Goal: Check status: Check status

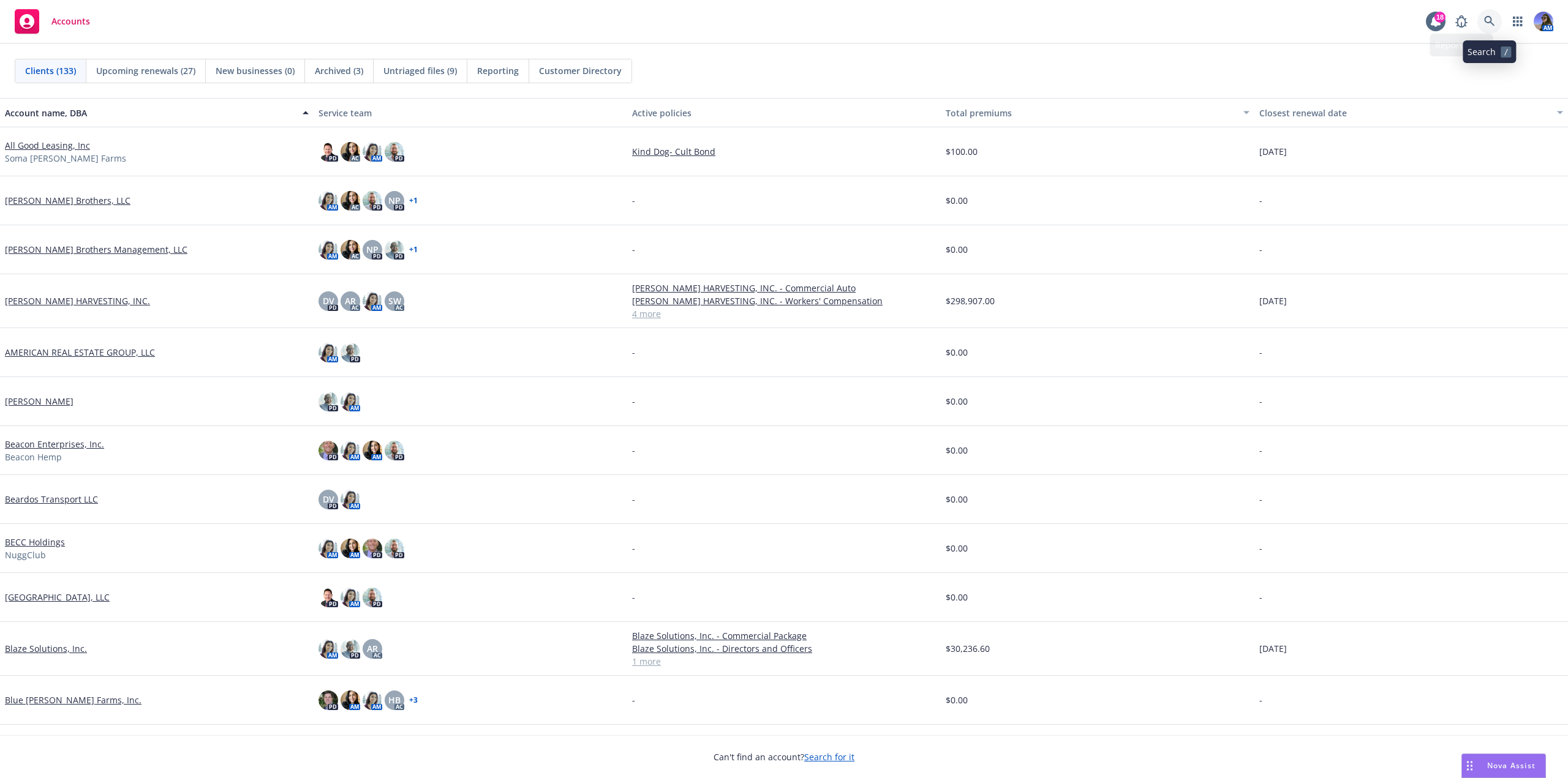
click at [1491, 23] on icon at bounding box center [1489, 20] width 10 height 10
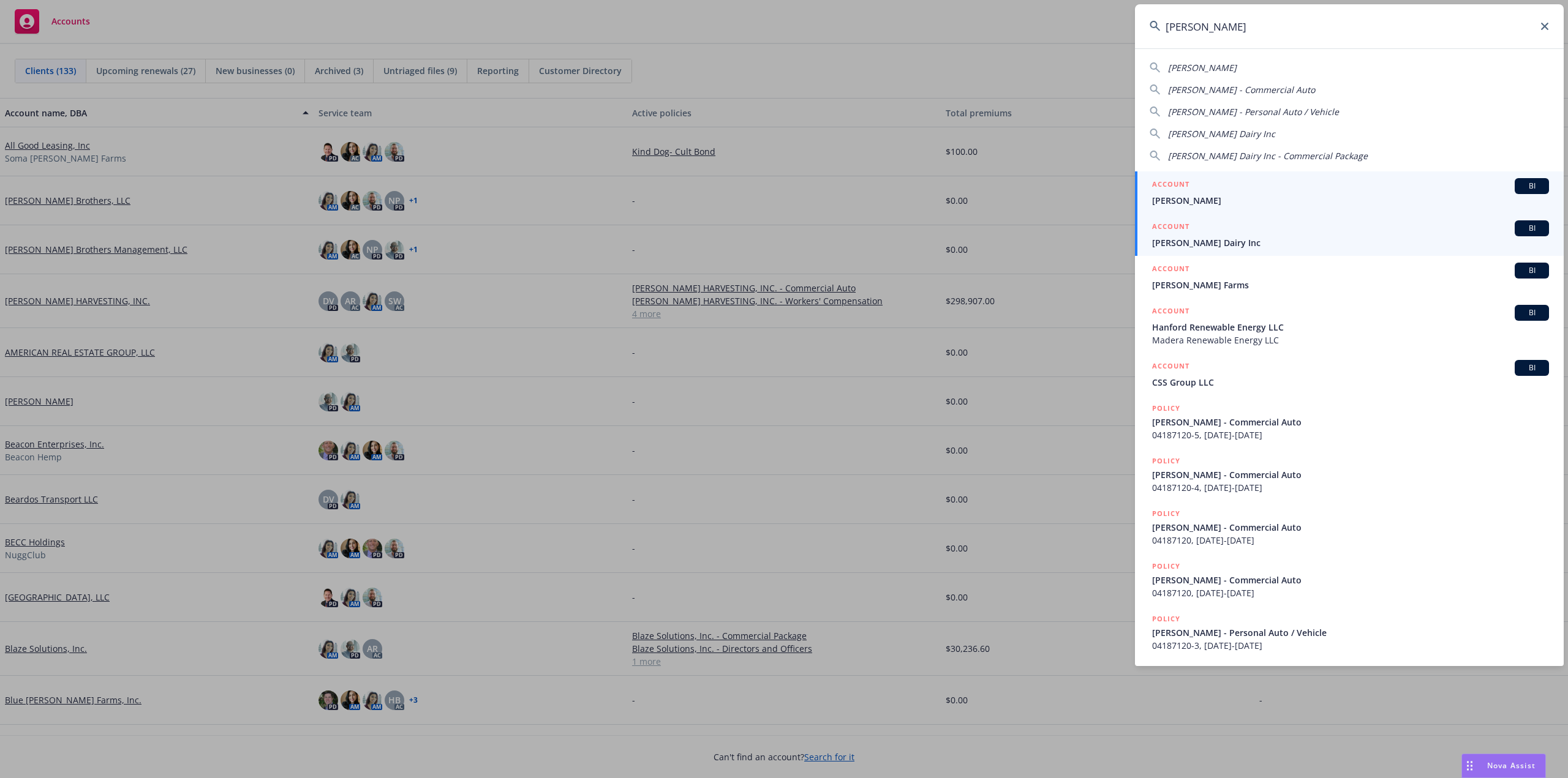
type input "[PERSON_NAME]"
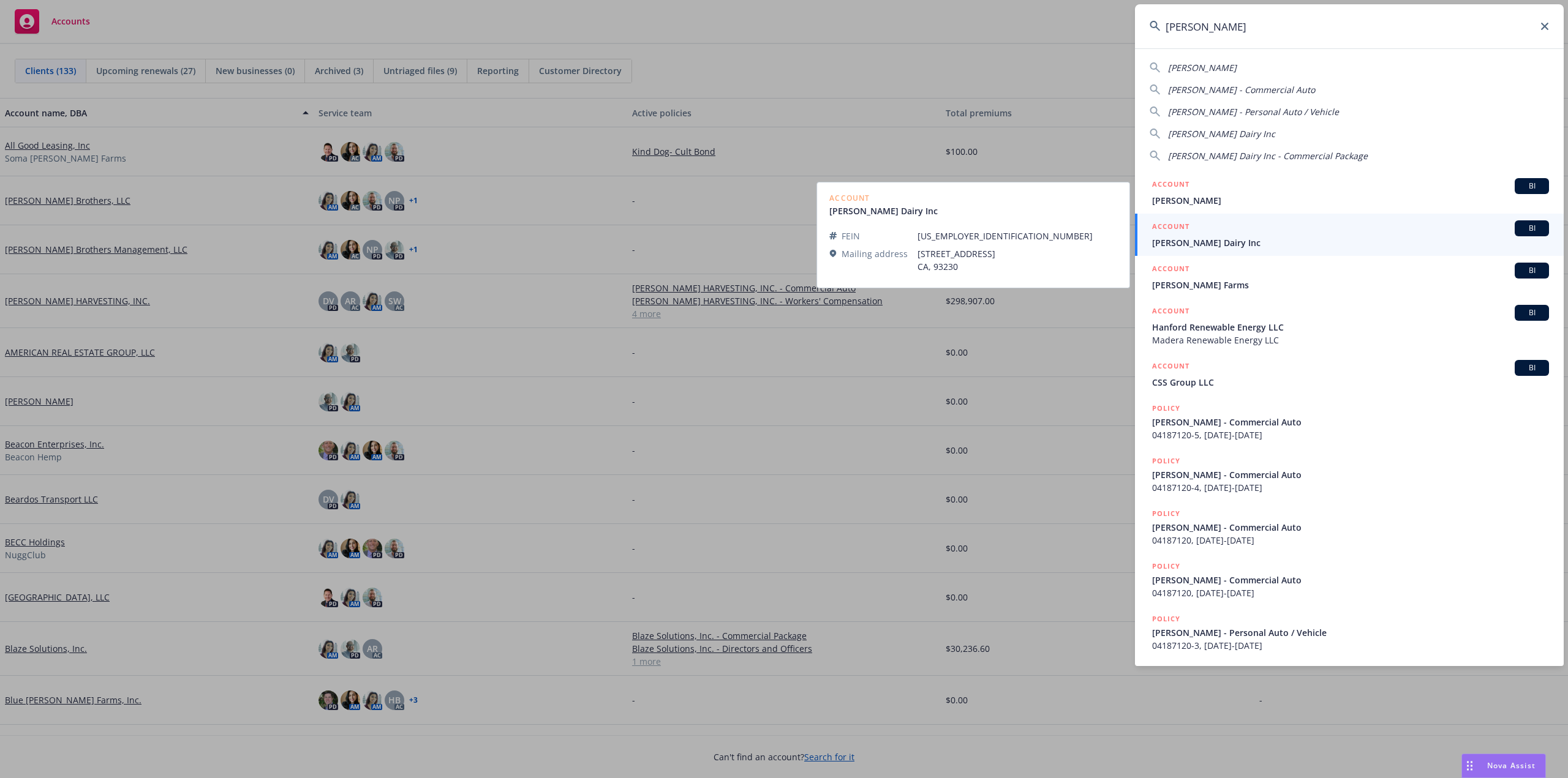
click at [1250, 238] on span "[PERSON_NAME] Dairy Inc" at bounding box center [1350, 242] width 397 height 13
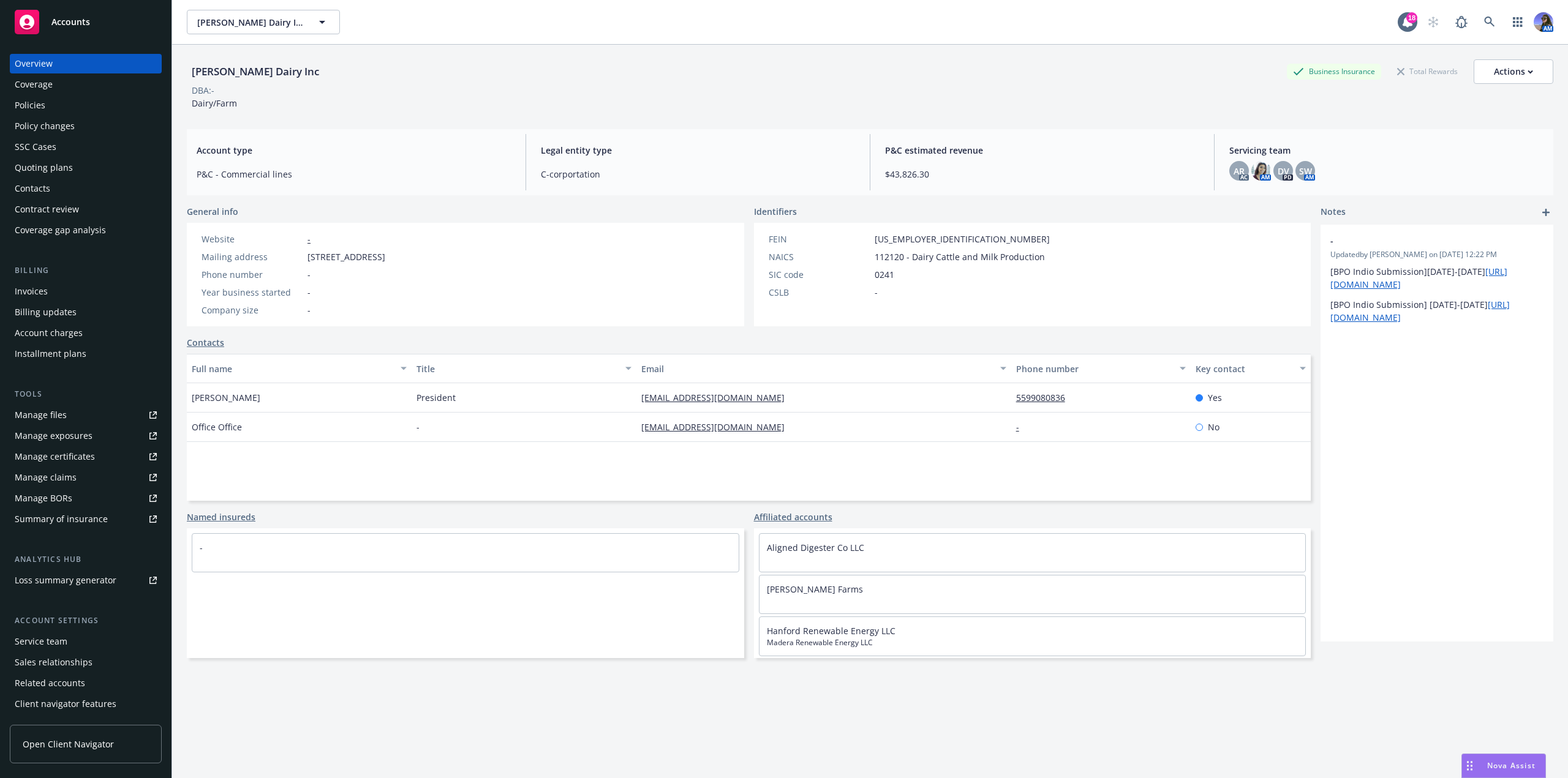
click at [23, 111] on div "Policies" at bounding box center [30, 105] width 31 height 20
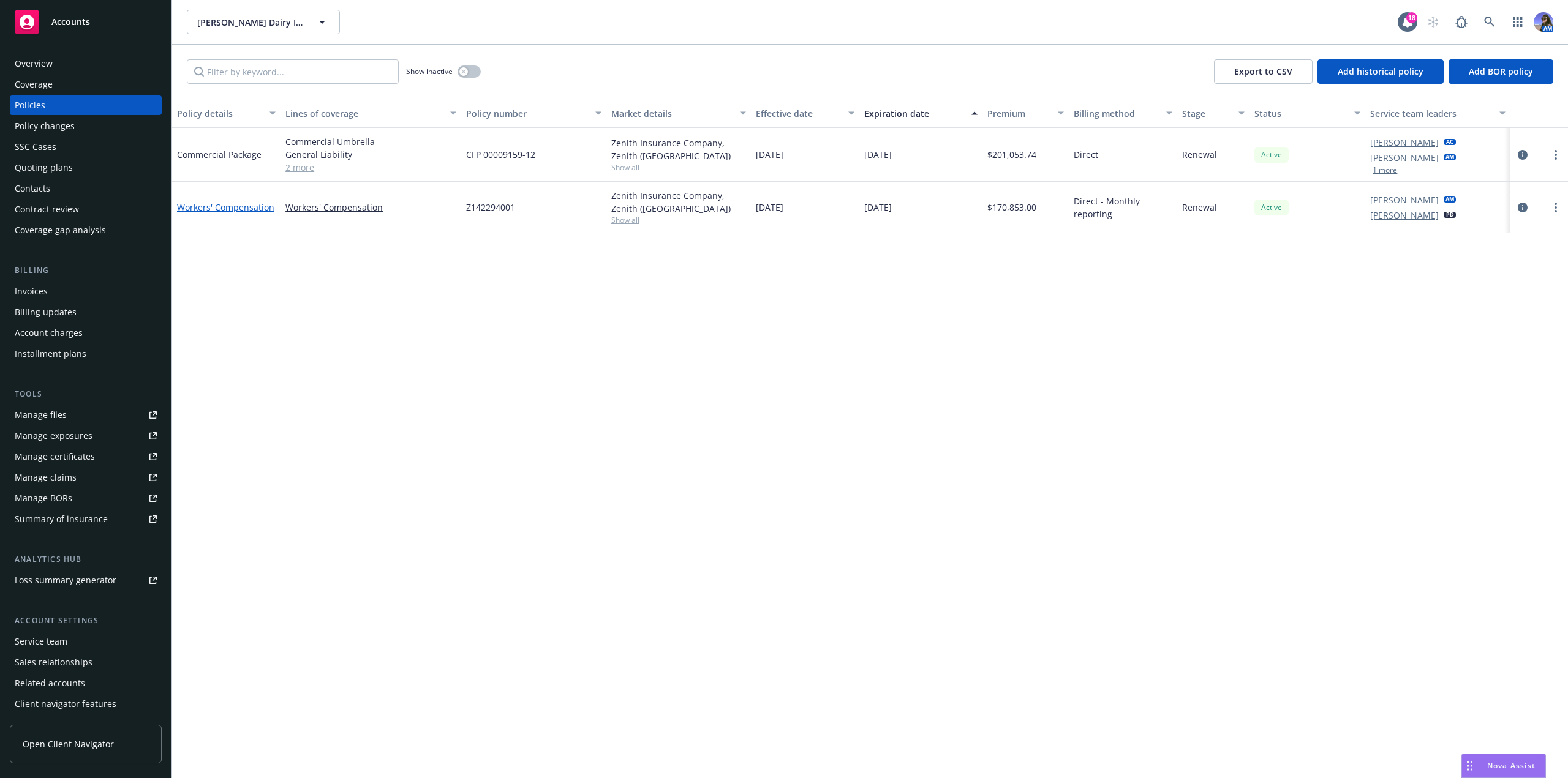
click at [241, 208] on link "Workers' Compensation" at bounding box center [225, 207] width 98 height 12
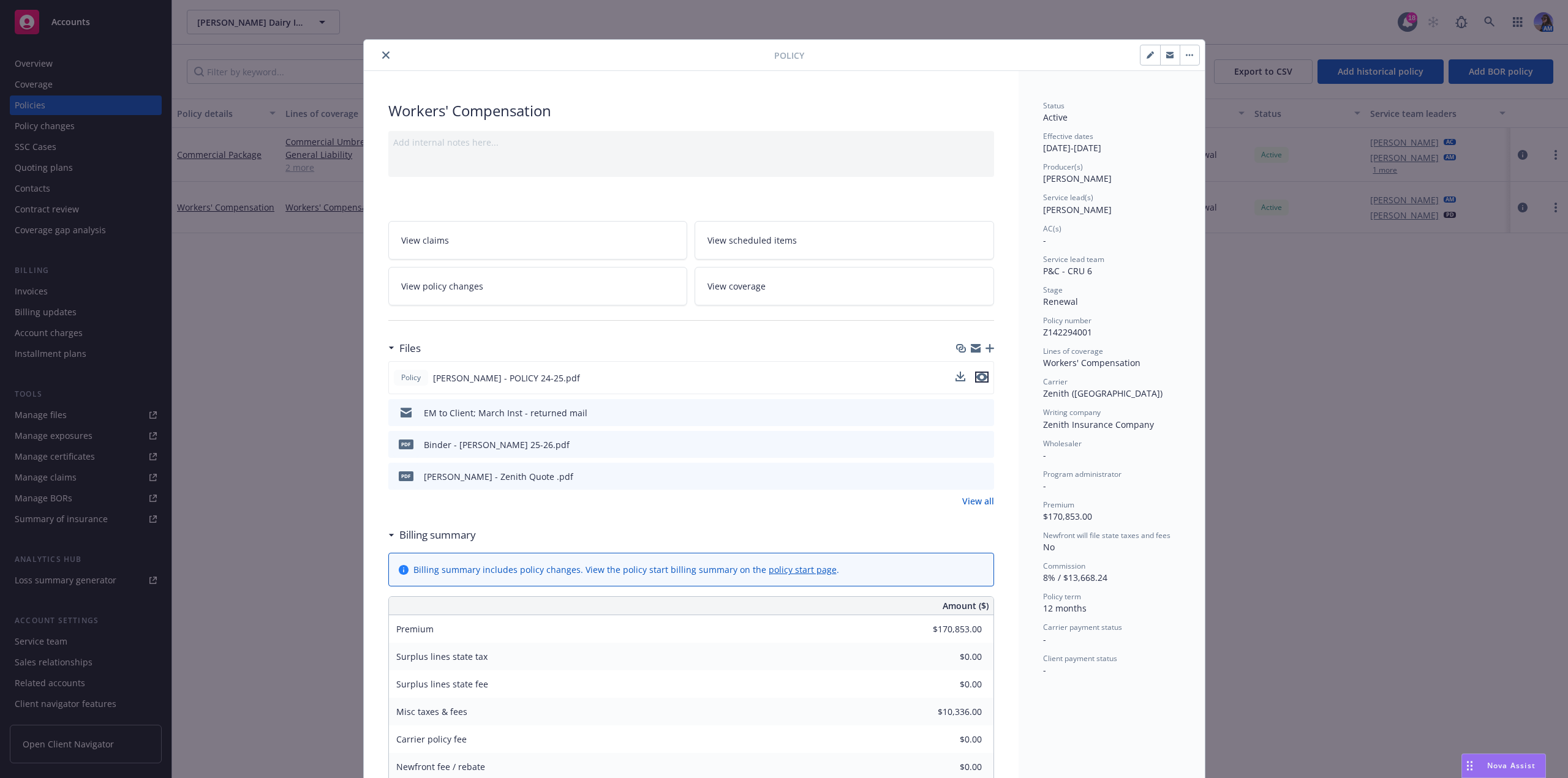
click at [976, 379] on icon "preview file" at bounding box center [982, 377] width 11 height 9
click at [385, 61] on button "close" at bounding box center [386, 55] width 15 height 15
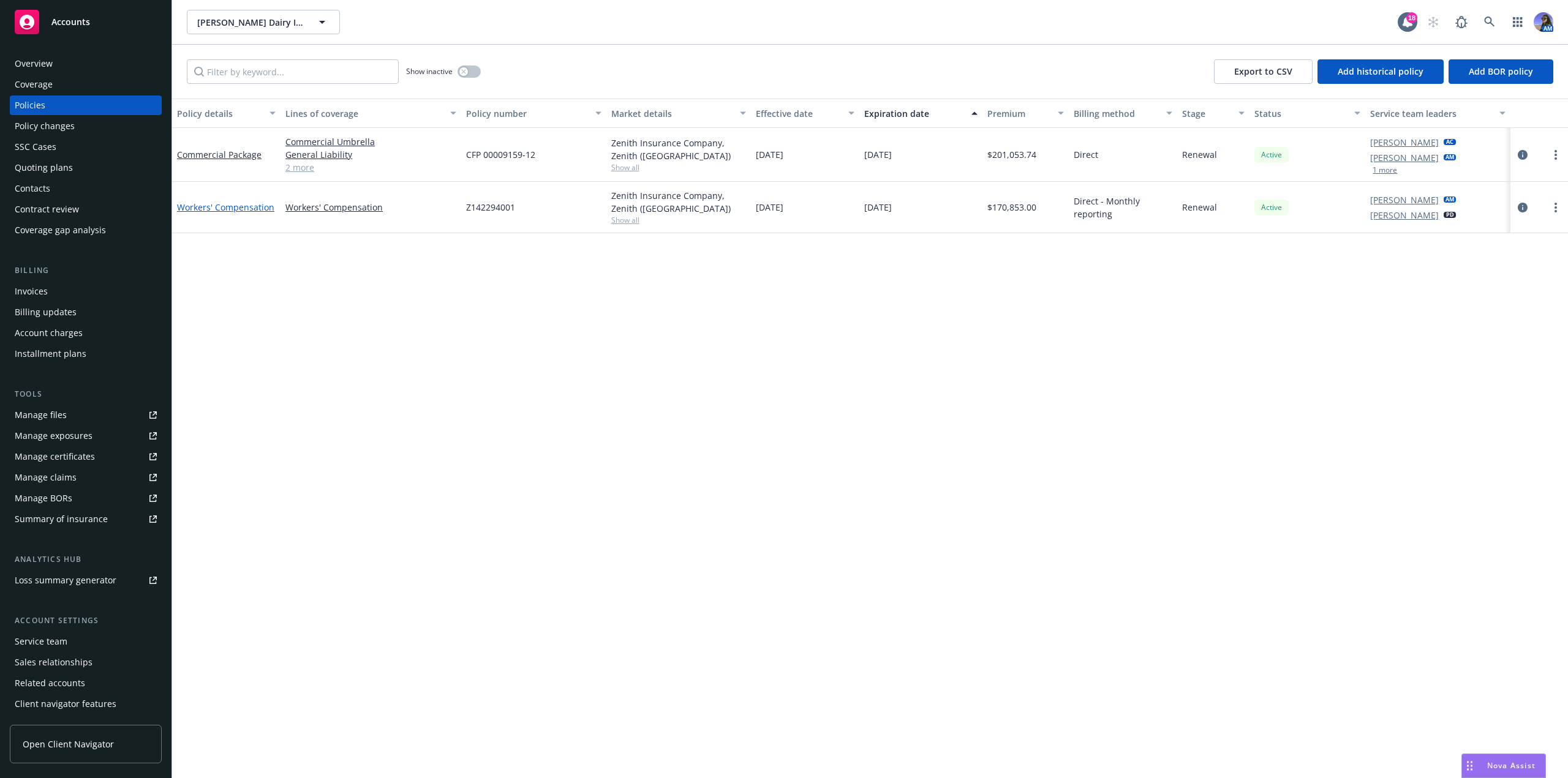
click at [262, 206] on link "Workers' Compensation" at bounding box center [225, 207] width 98 height 12
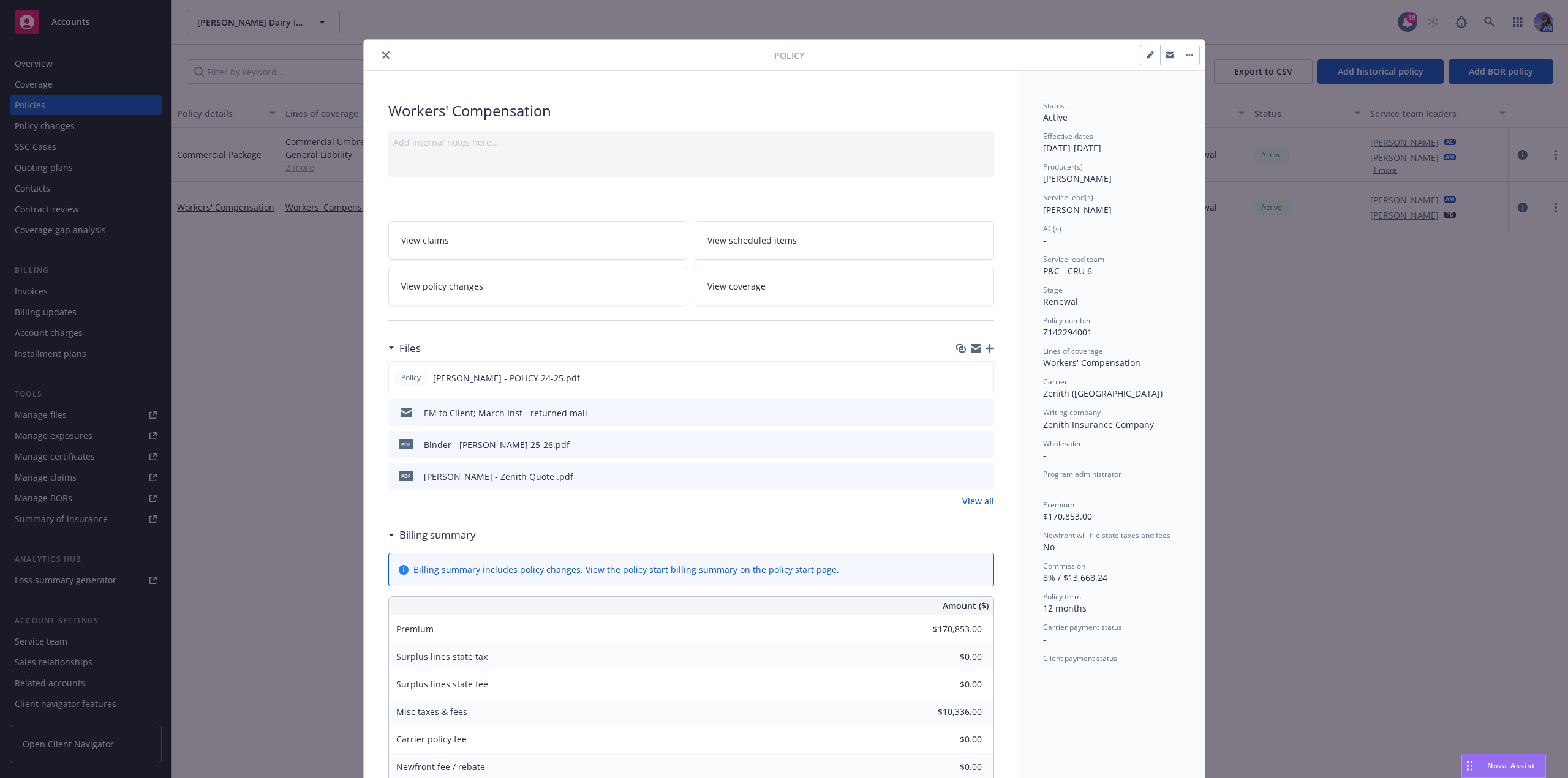
scroll to position [37, 0]
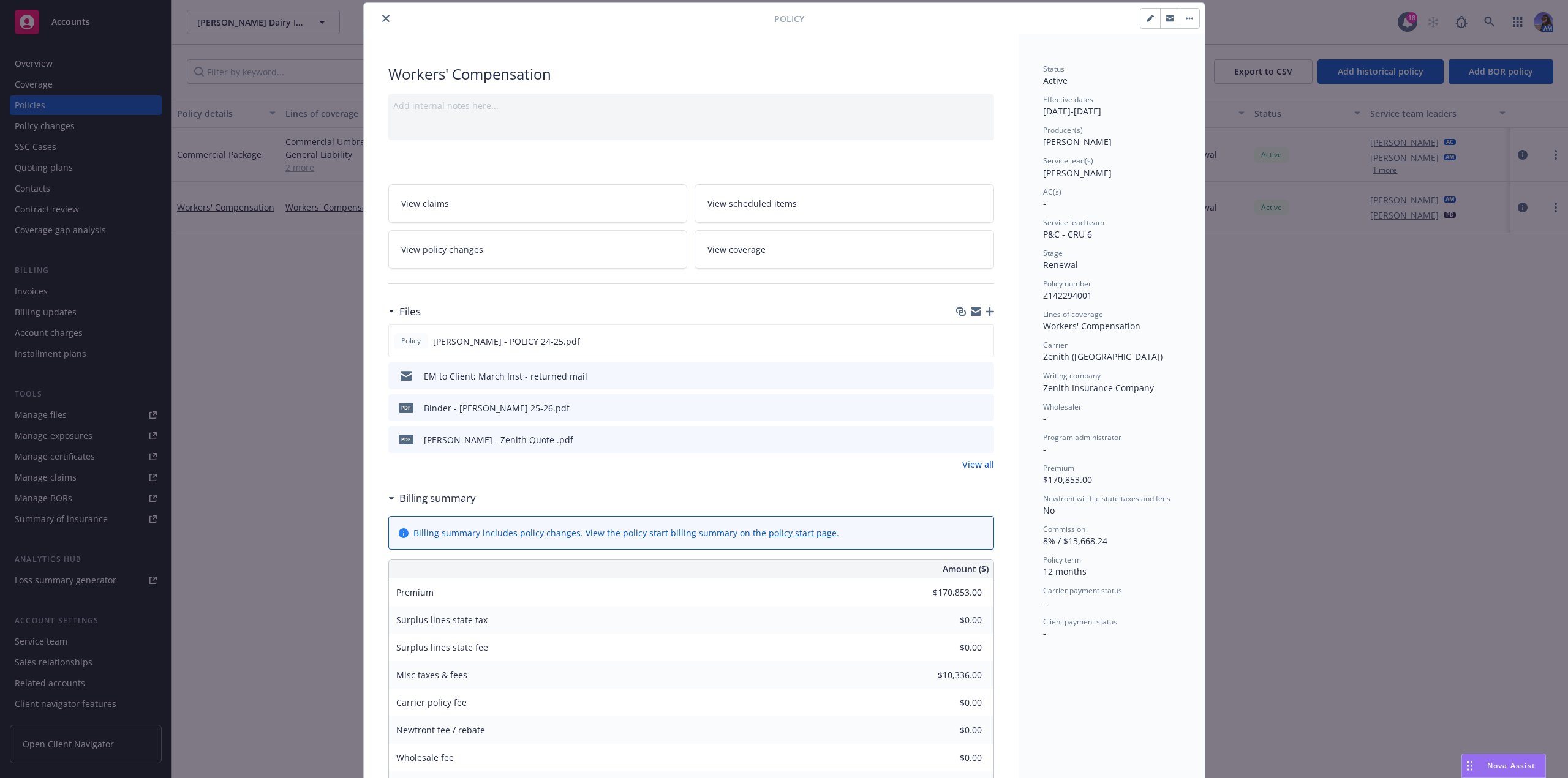
click at [1146, 20] on icon "button" at bounding box center [1149, 18] width 6 height 6
select select "RENEWAL"
select select "12"
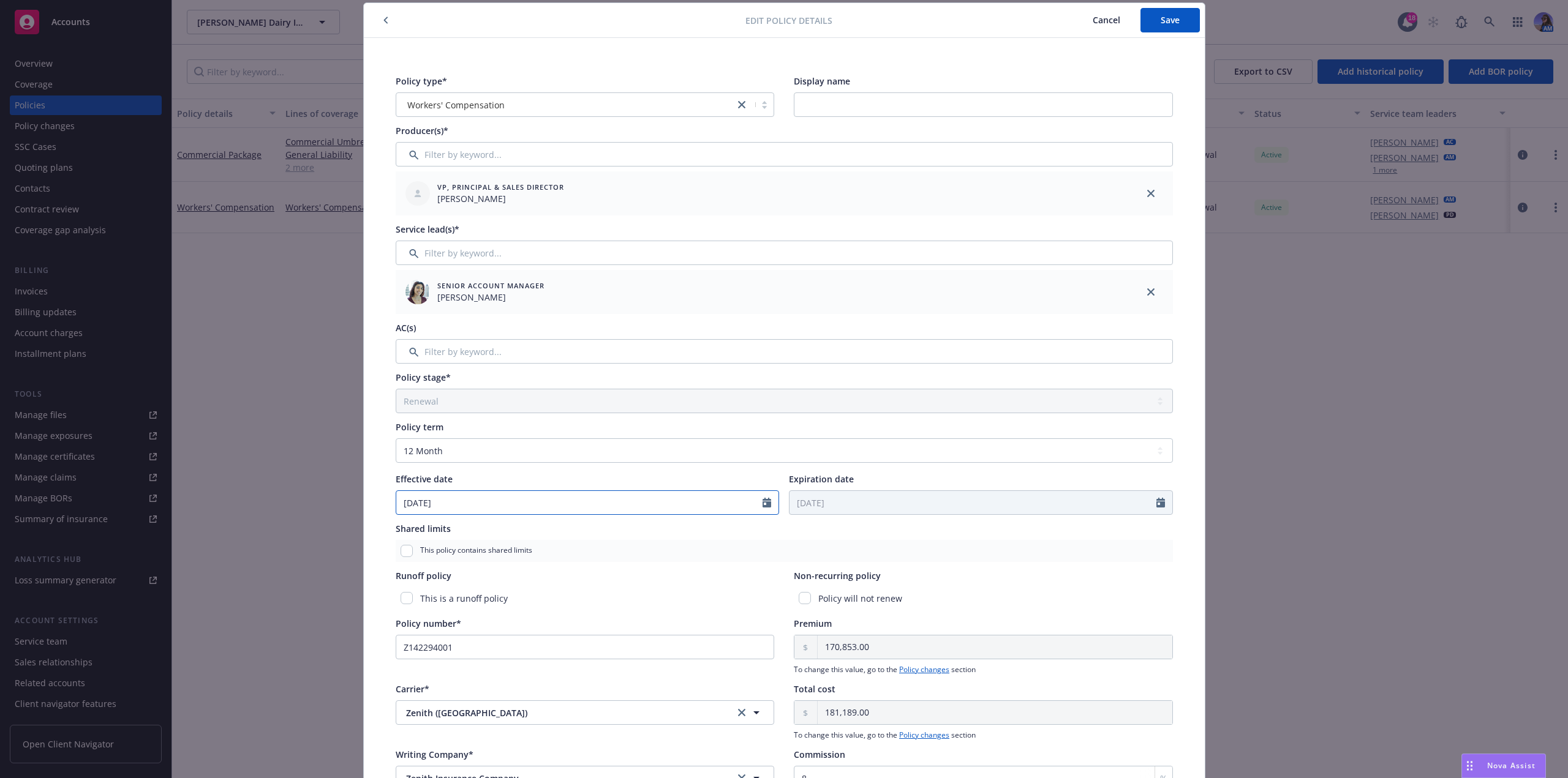
click at [471, 497] on input "[DATE]" at bounding box center [579, 503] width 367 height 23
click at [511, 529] on input "2026" at bounding box center [501, 531] width 40 height 13
click at [506, 533] on input "2025" at bounding box center [501, 531] width 40 height 13
type input "2024"
click at [506, 533] on input "2024" at bounding box center [501, 531] width 40 height 13
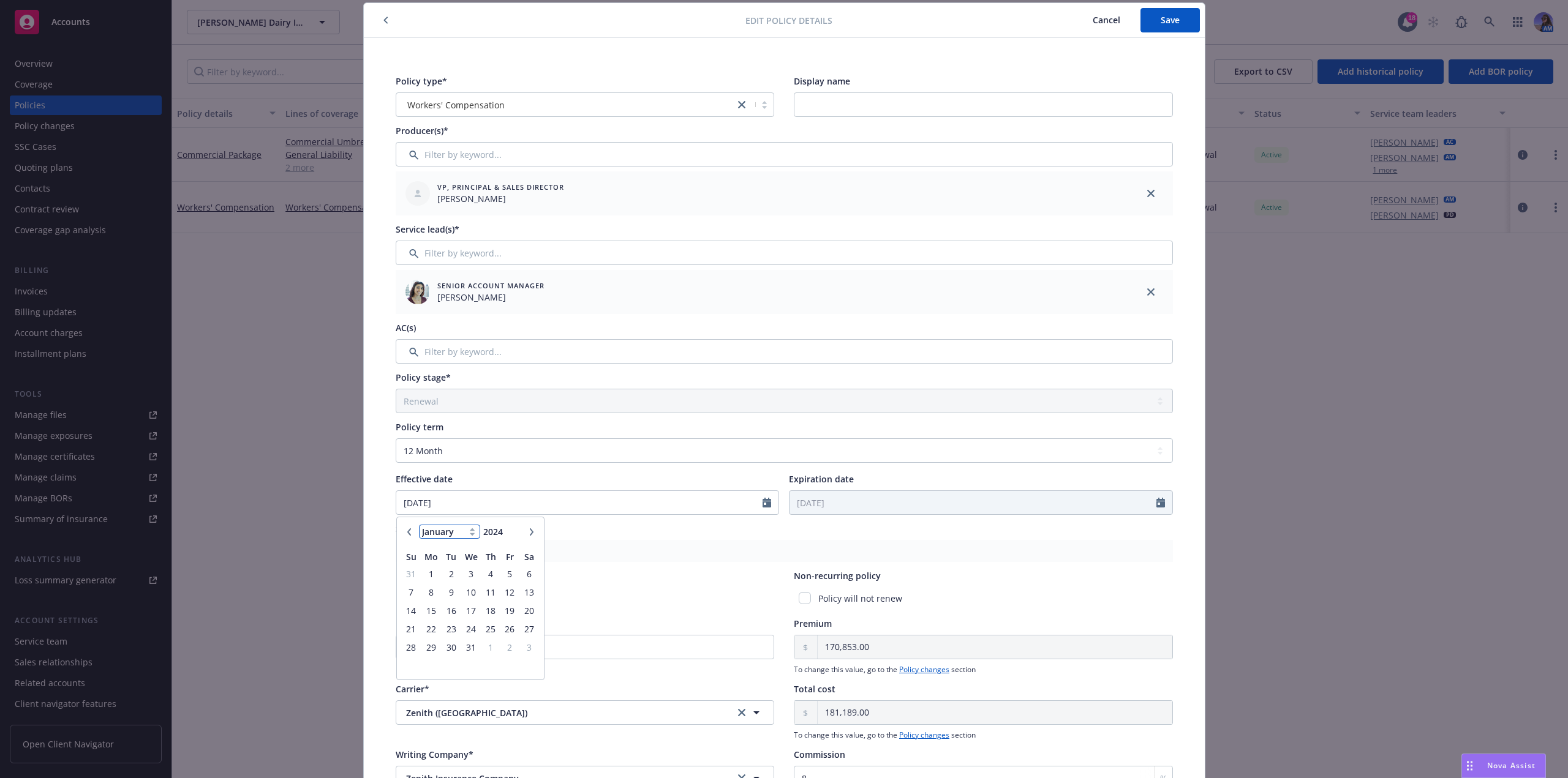
click at [465, 534] on select "January February March April May June July August September October November De…" at bounding box center [450, 531] width 61 height 14
select select "12"
click at [419, 525] on select "January February March April May June July August September October November De…" at bounding box center [450, 531] width 61 height 14
click at [407, 607] on span "15" at bounding box center [411, 611] width 16 height 15
type input "[DATE]"
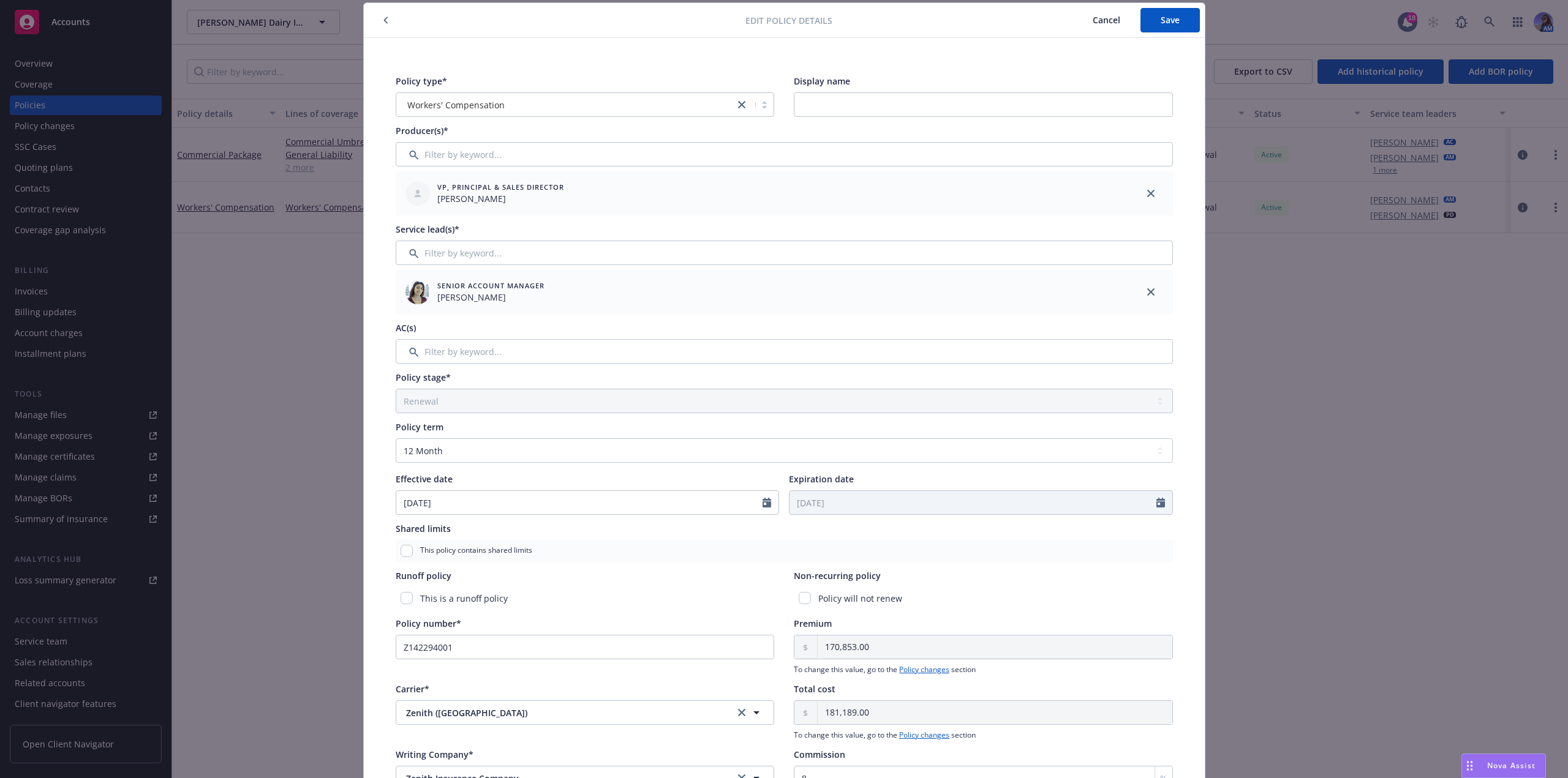
type input "[DATE]"
click at [1161, 18] on span "Save" at bounding box center [1170, 20] width 19 height 12
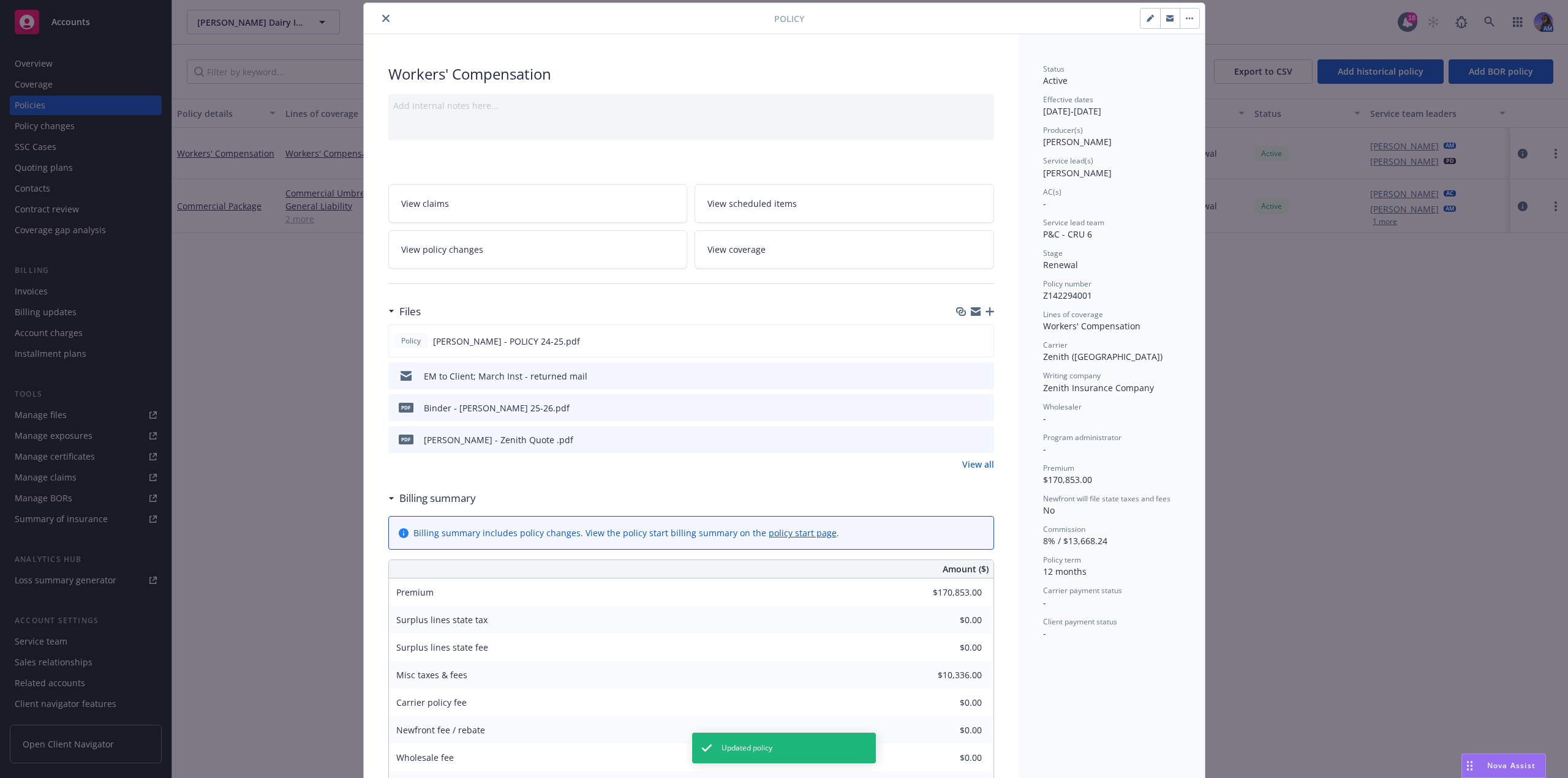
click at [973, 440] on div at bounding box center [974, 440] width 31 height 13
click at [977, 440] on icon "preview file" at bounding box center [982, 439] width 11 height 9
click at [383, 12] on button "close" at bounding box center [386, 18] width 15 height 15
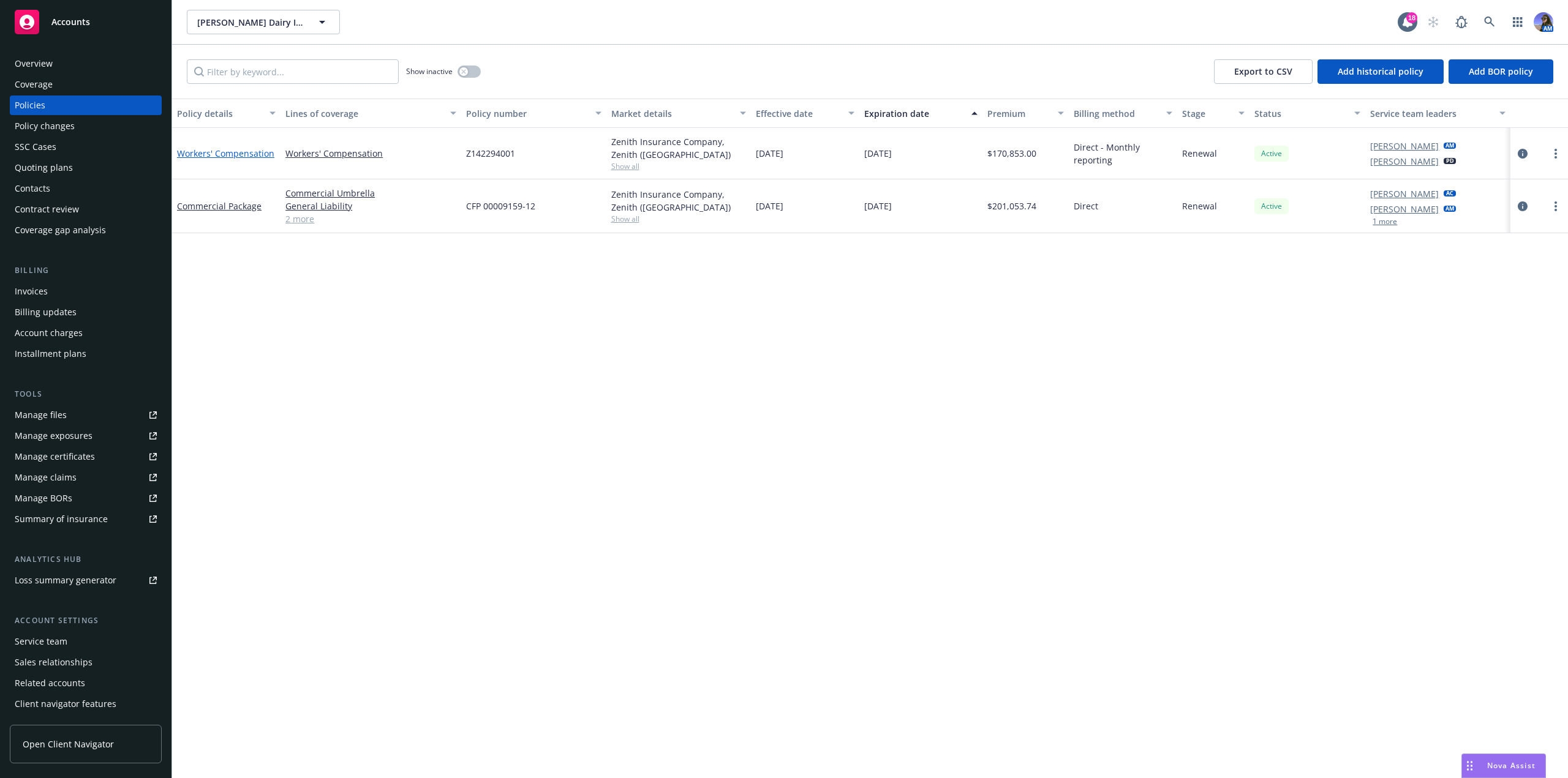
click at [234, 150] on link "Workers' Compensation" at bounding box center [225, 153] width 98 height 12
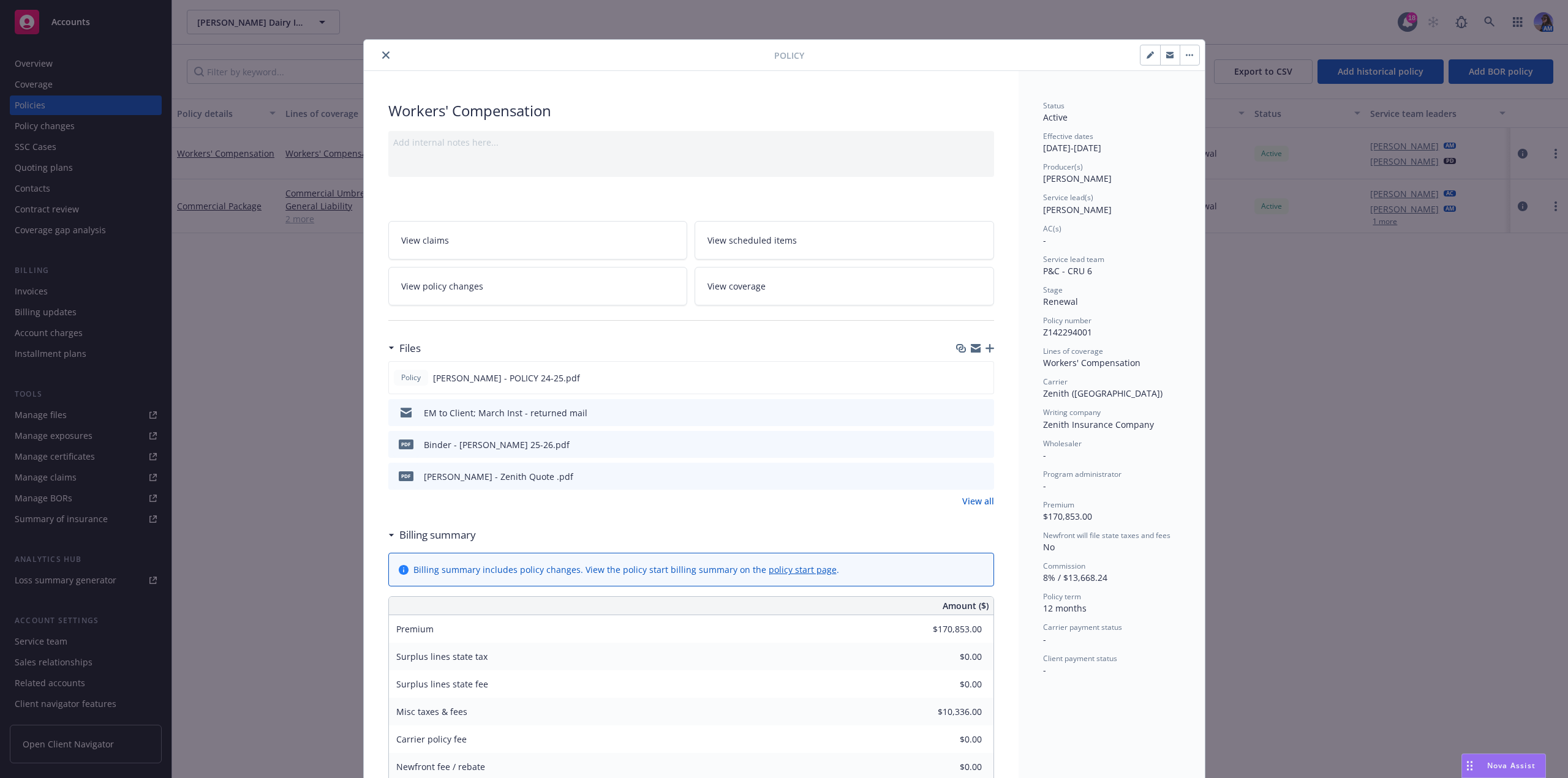
scroll to position [37, 0]
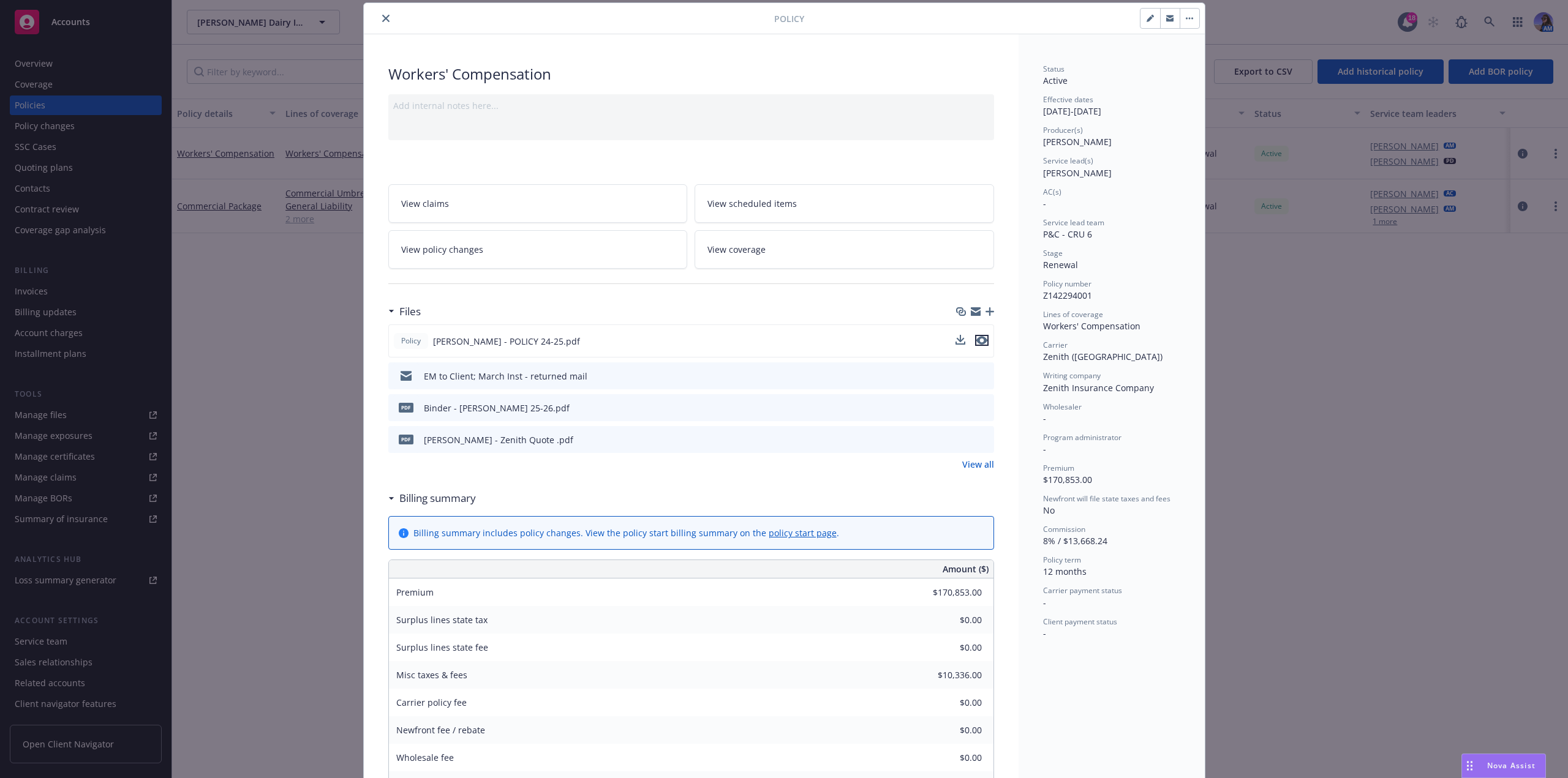
click at [978, 339] on icon "preview file" at bounding box center [982, 340] width 11 height 9
click at [383, 20] on icon "close" at bounding box center [385, 18] width 8 height 8
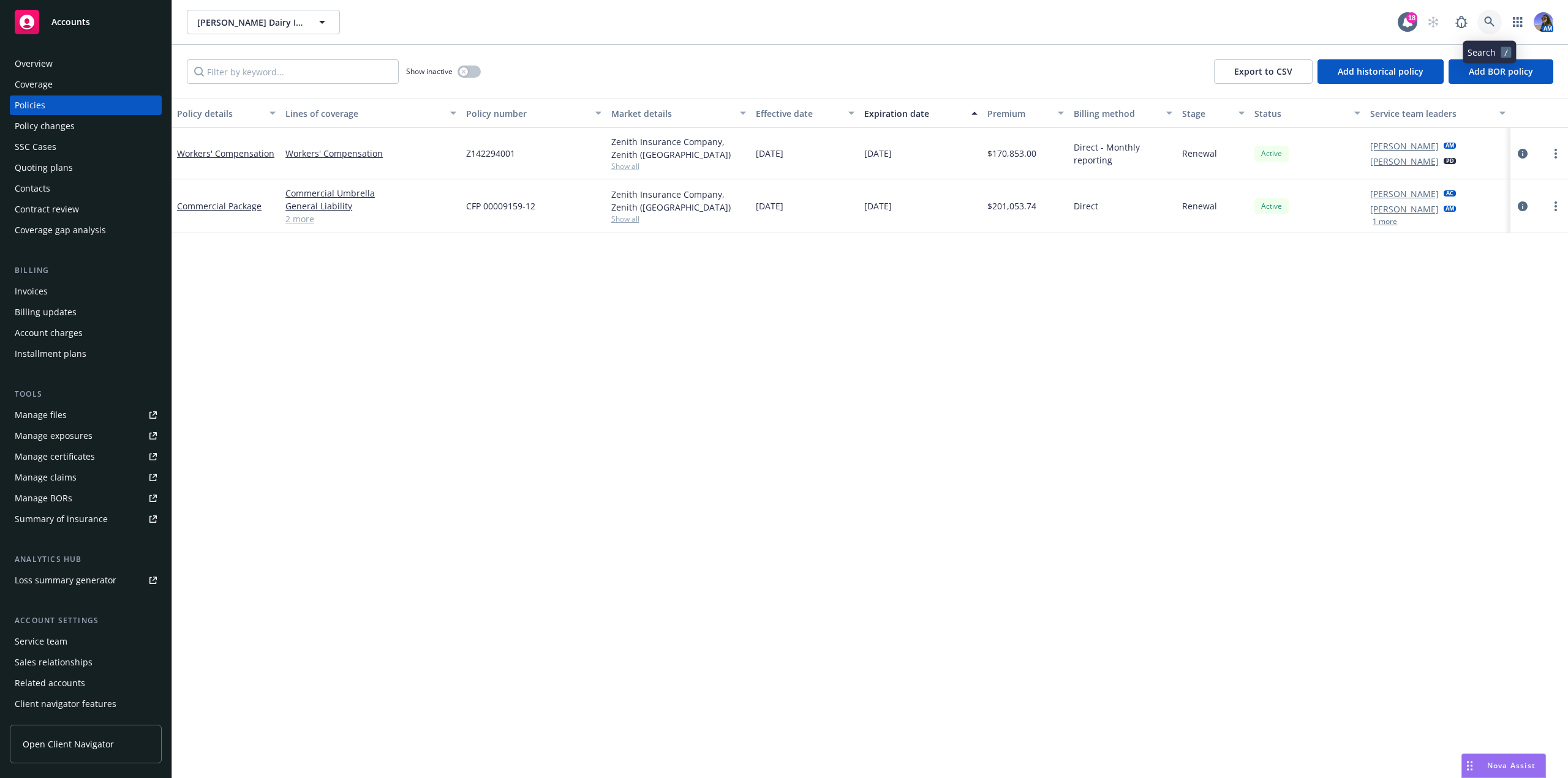
click at [1485, 23] on icon at bounding box center [1489, 22] width 11 height 11
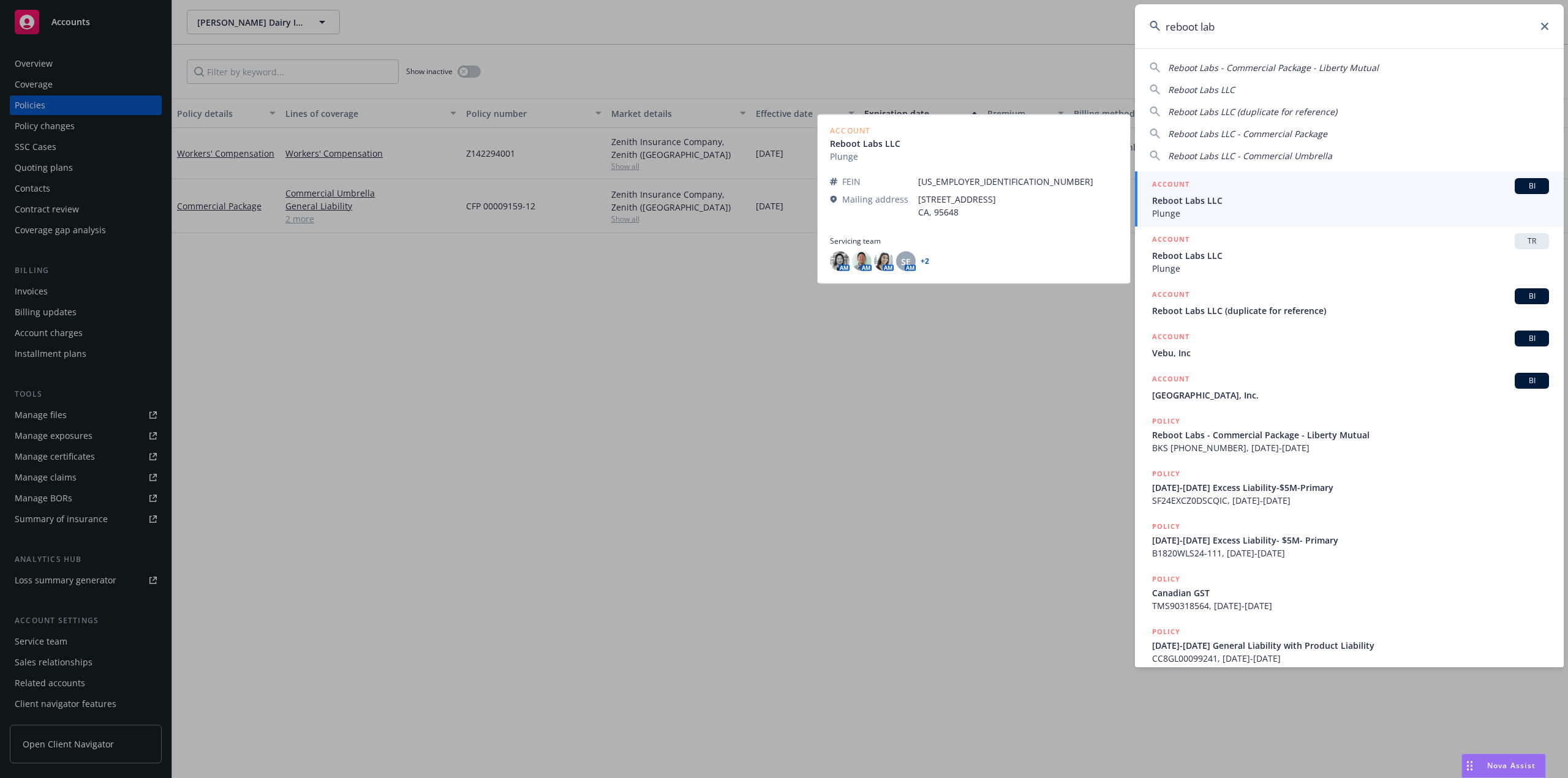
type input "reboot lab"
click at [1166, 206] on span "Reboot Labs LLC" at bounding box center [1350, 200] width 397 height 13
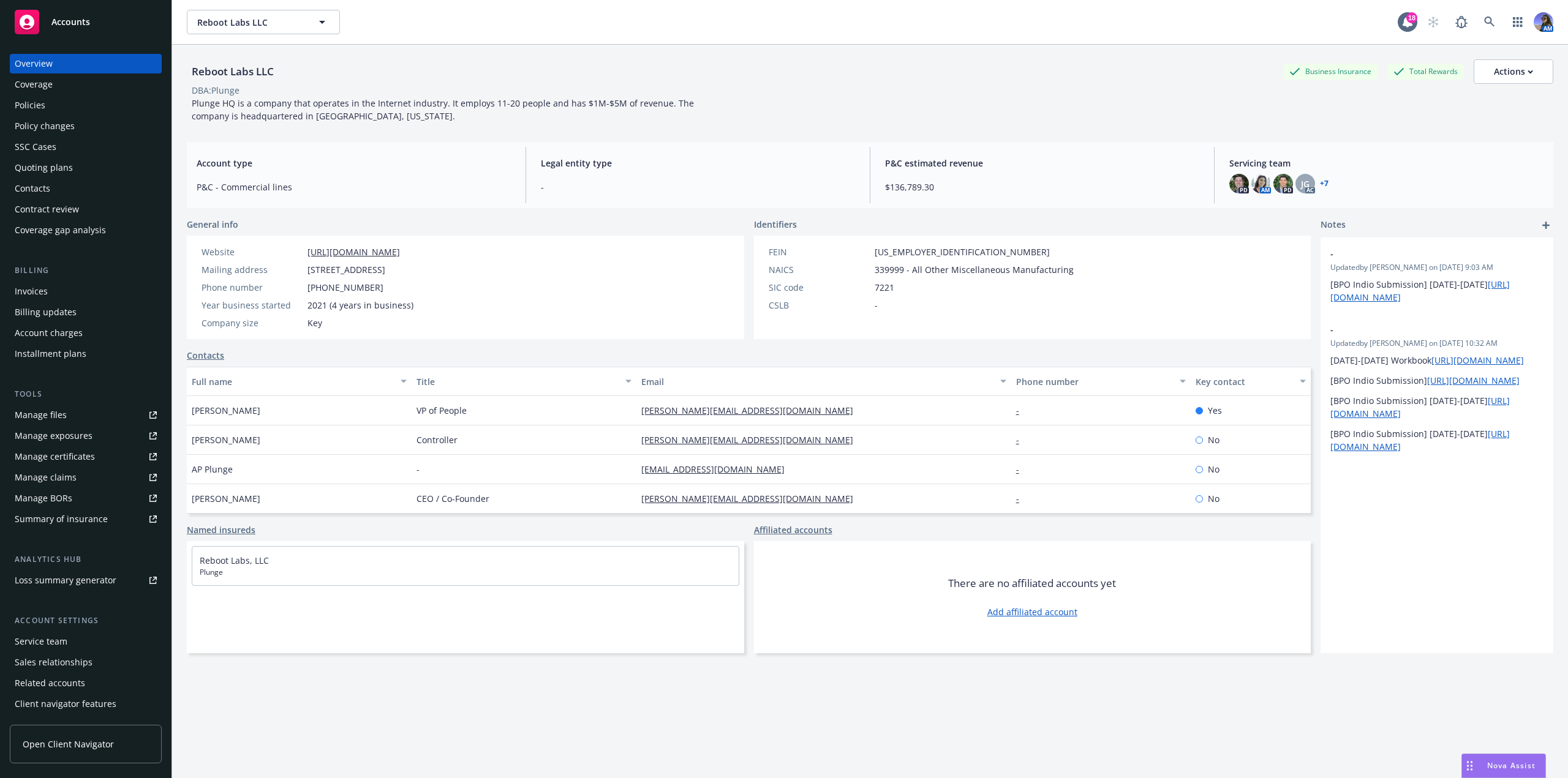
click at [70, 98] on div "Policies" at bounding box center [86, 105] width 142 height 20
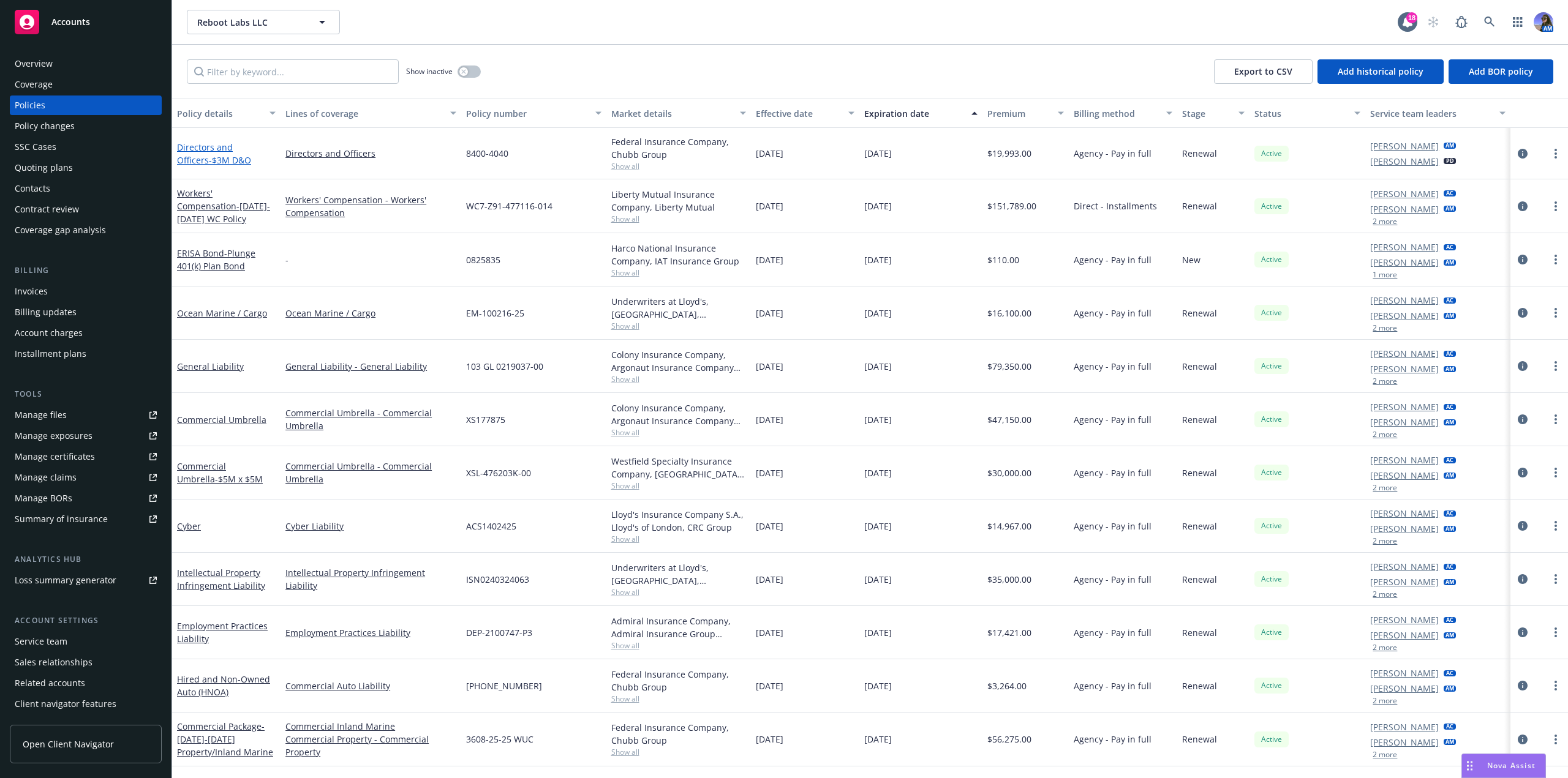
click at [230, 148] on link "Directors and Officers - $3M D&O" at bounding box center [214, 154] width 74 height 25
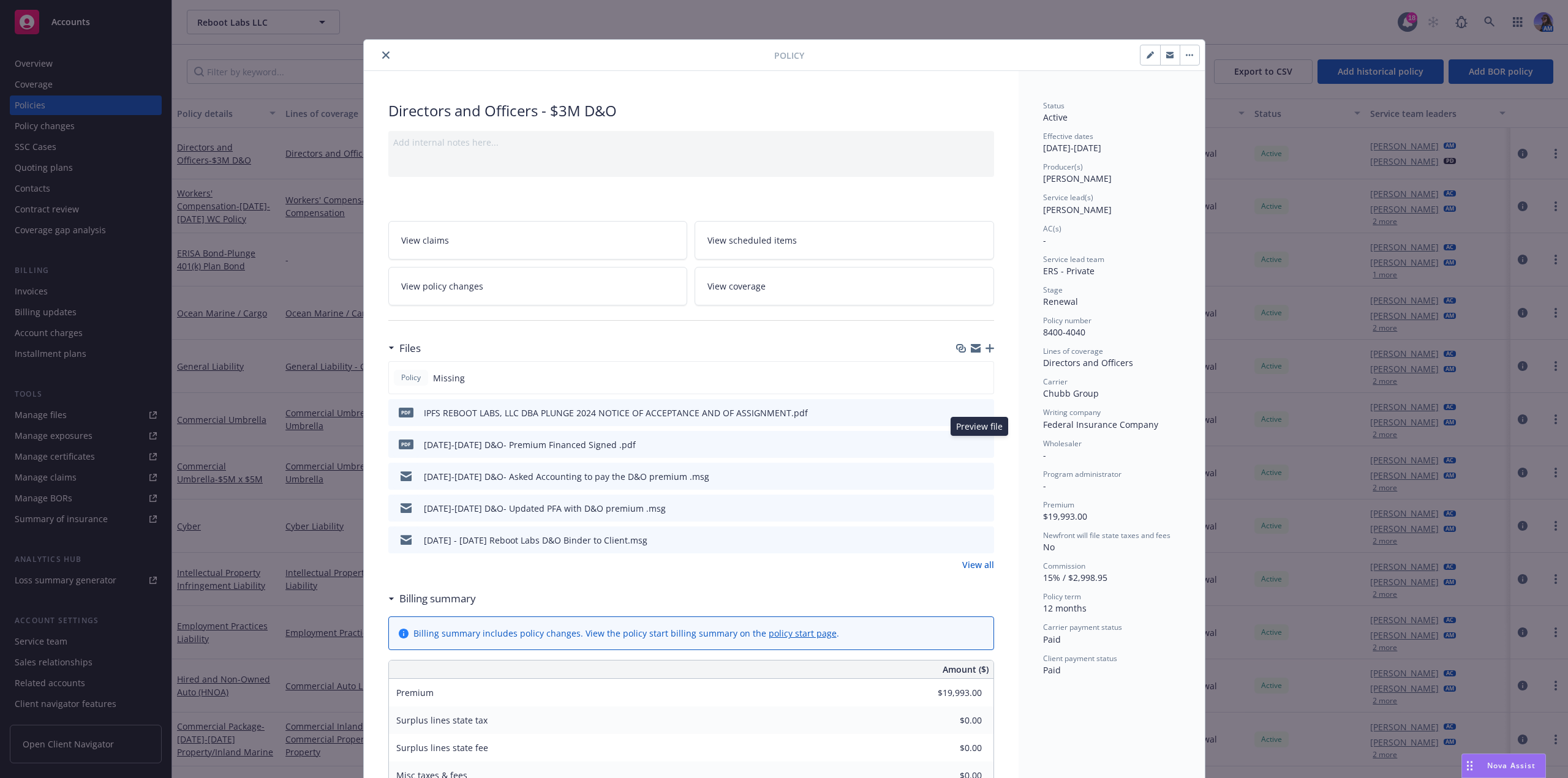
click at [977, 444] on icon "preview file" at bounding box center [982, 444] width 11 height 9
click at [382, 52] on icon "close" at bounding box center [385, 55] width 8 height 8
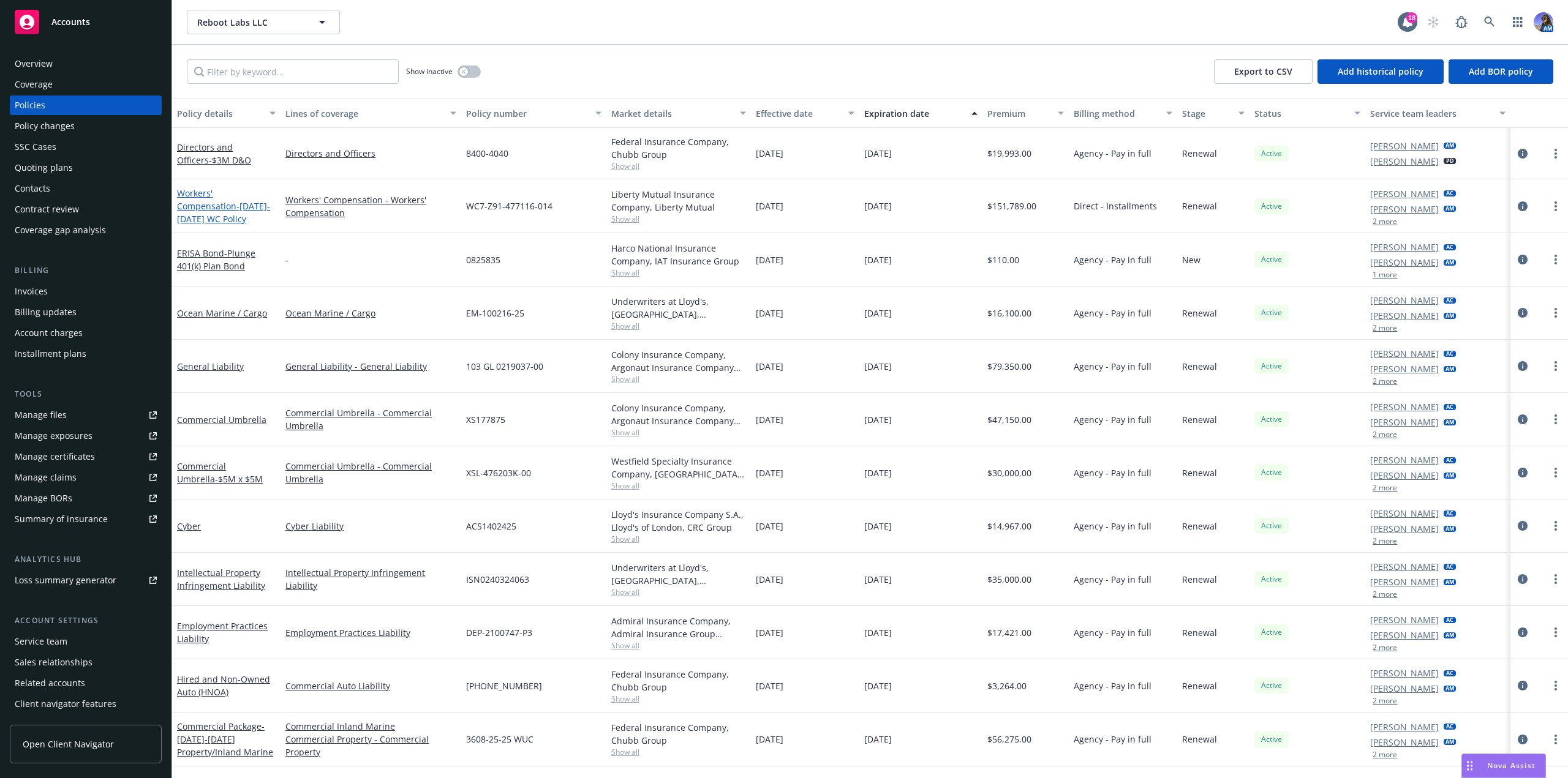
click at [253, 209] on span "- [DATE]-[DATE] WC Policy" at bounding box center [223, 212] width 93 height 25
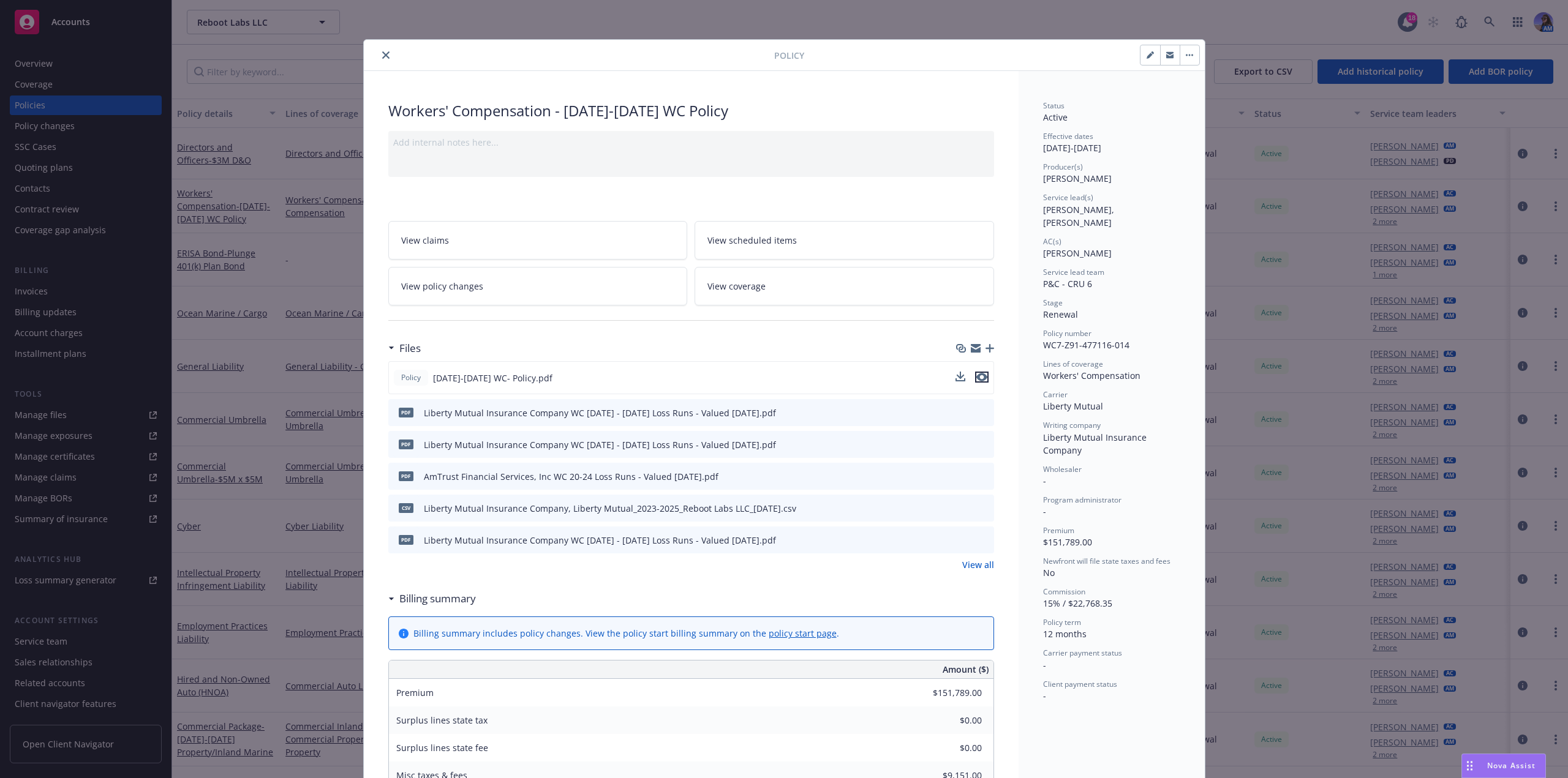
click at [979, 375] on icon "preview file" at bounding box center [982, 377] width 11 height 9
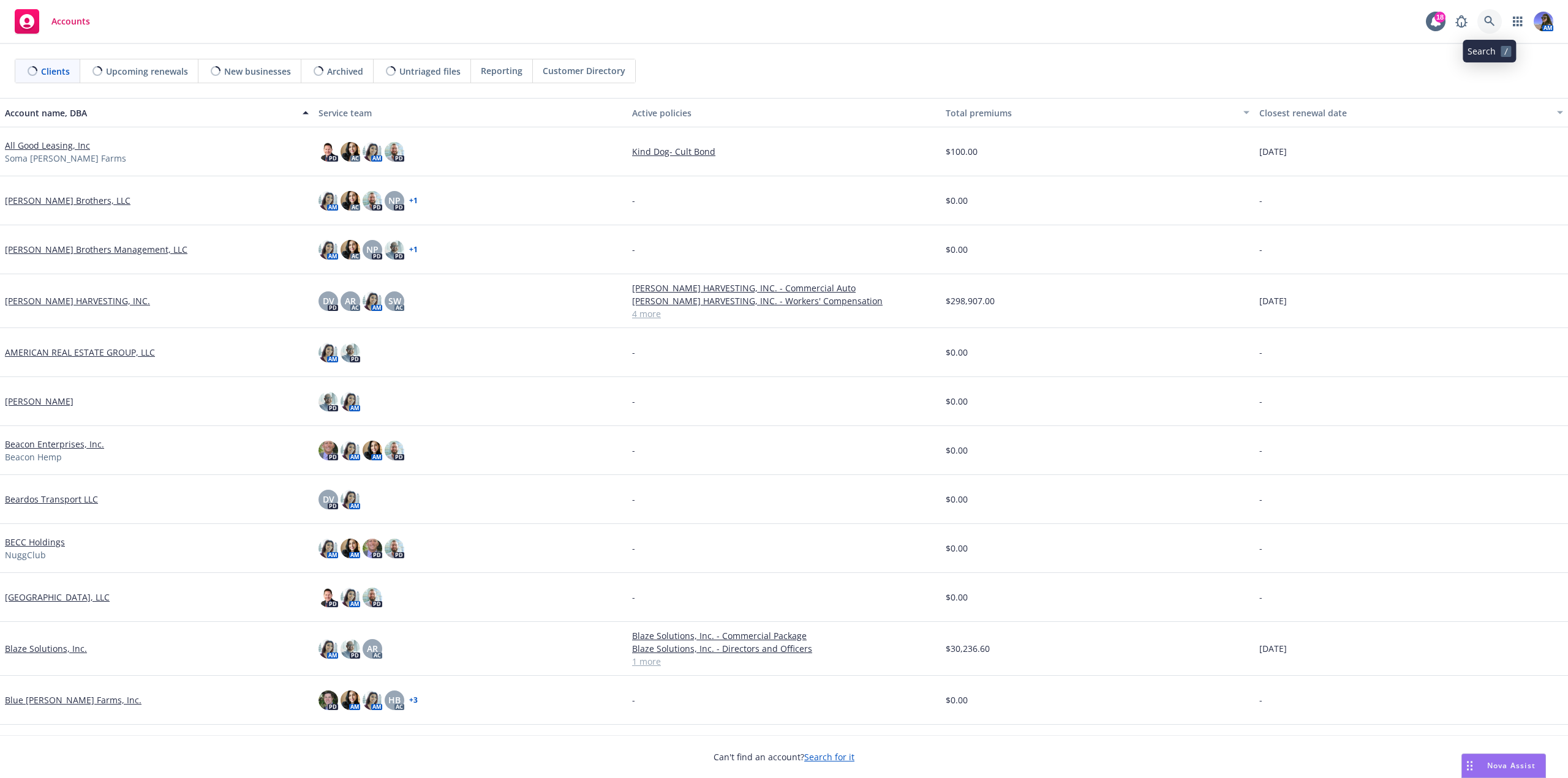
click at [1485, 29] on link at bounding box center [1489, 21] width 25 height 25
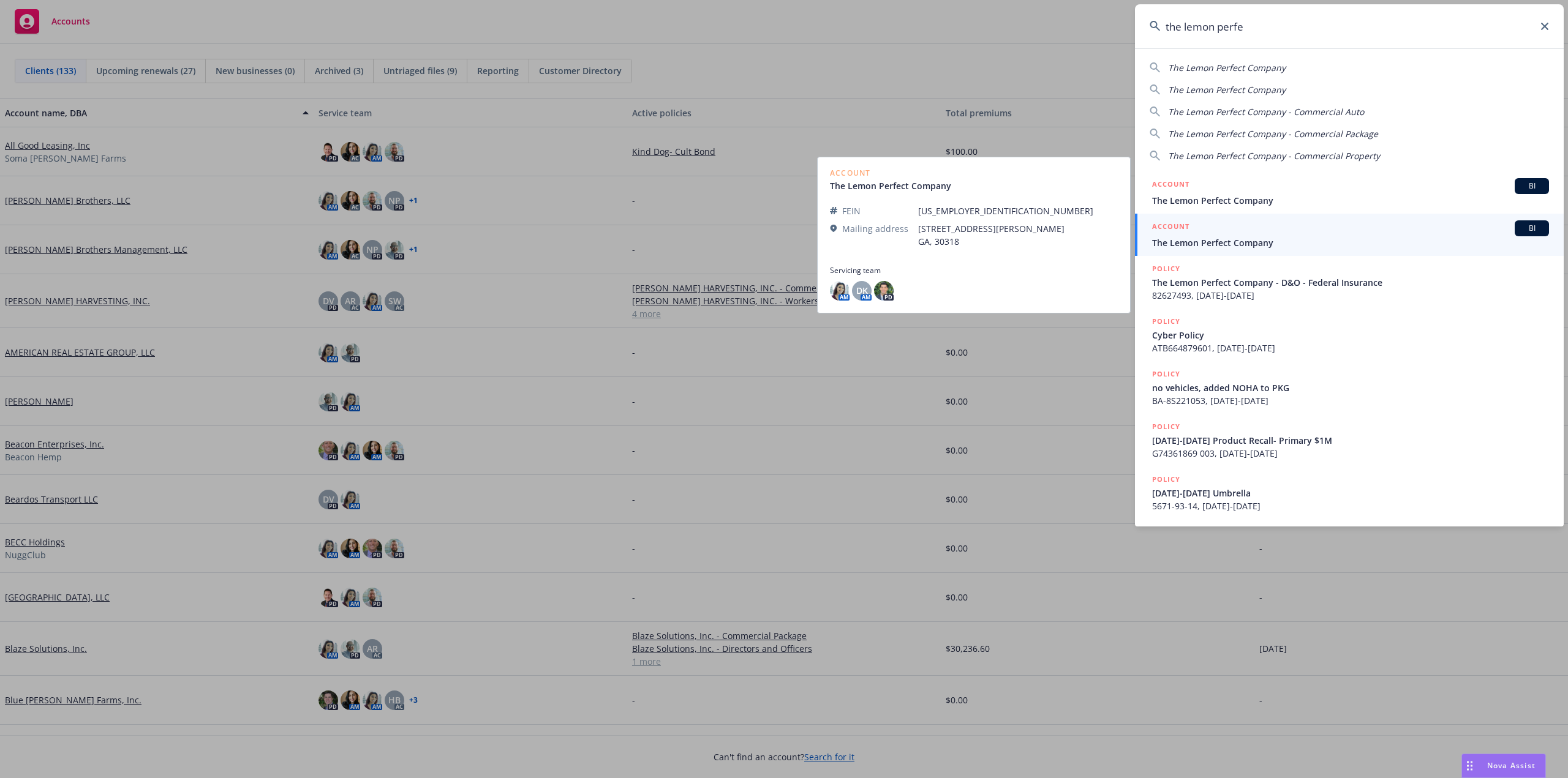
type input "the lemon perfe"
click at [1213, 214] on link "ACCOUNT BI The Lemon Perfect Company" at bounding box center [1349, 235] width 429 height 42
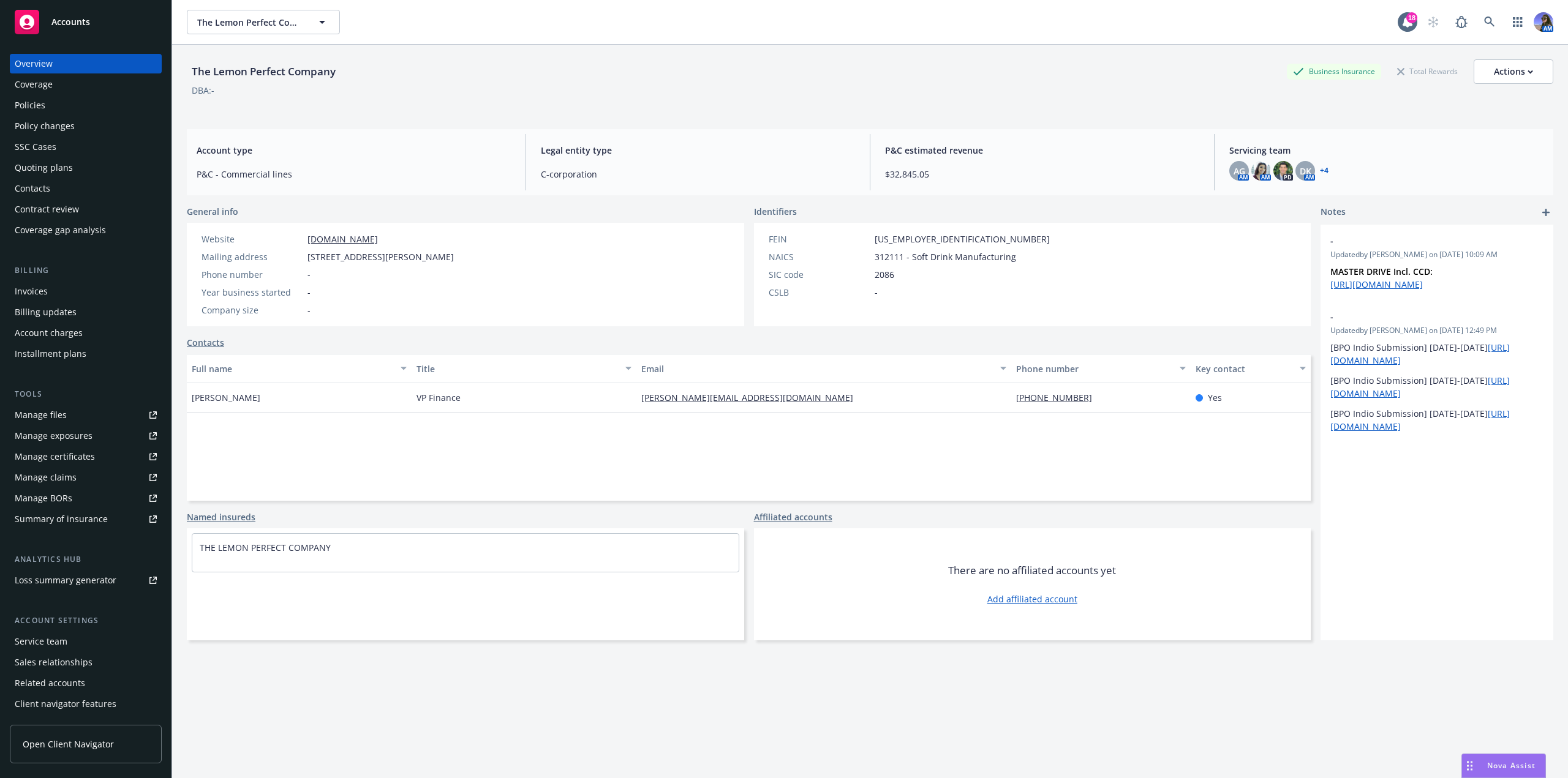
click at [51, 111] on div "Policies" at bounding box center [86, 105] width 142 height 20
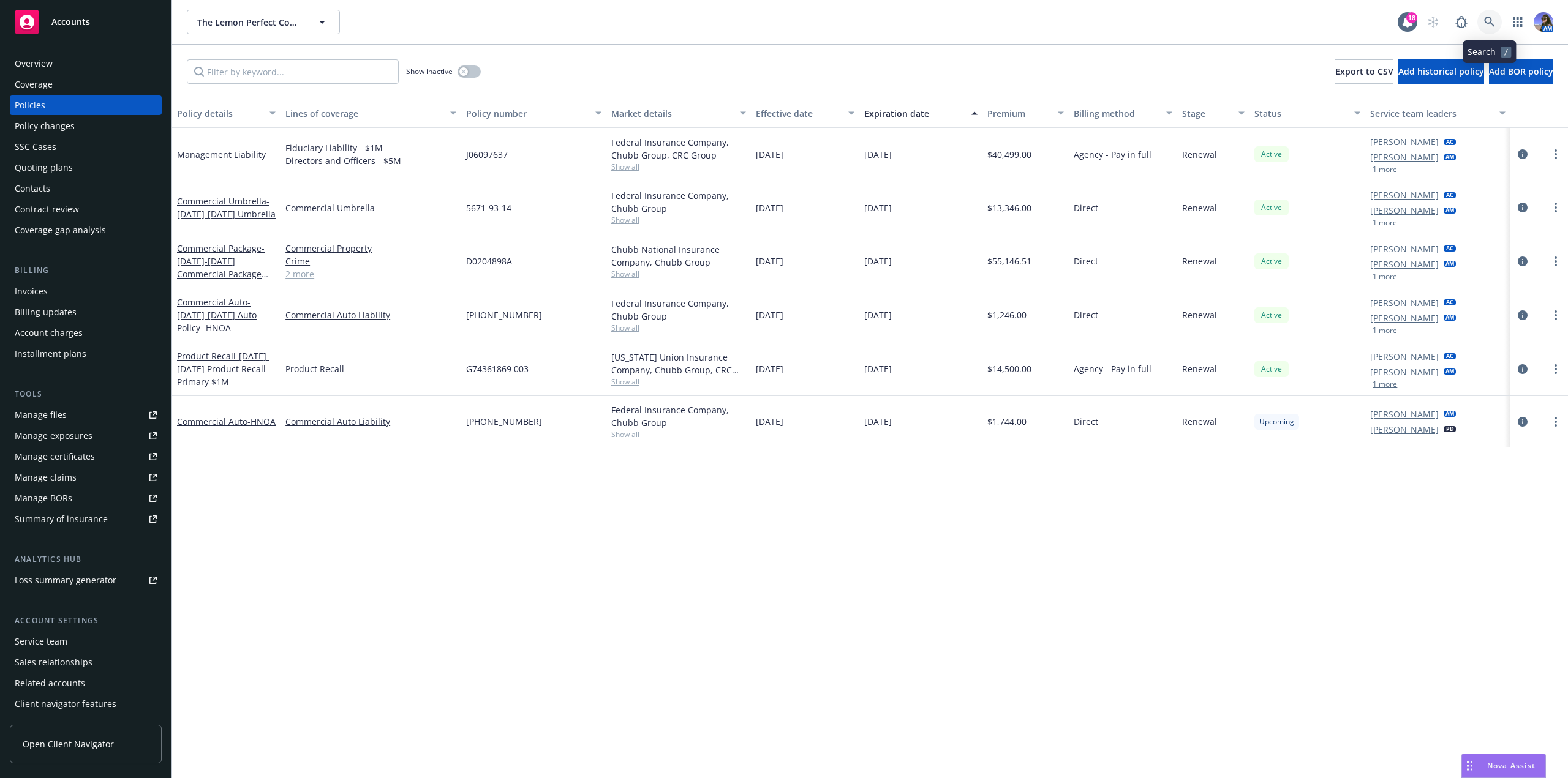
click at [1494, 24] on icon at bounding box center [1489, 22] width 11 height 11
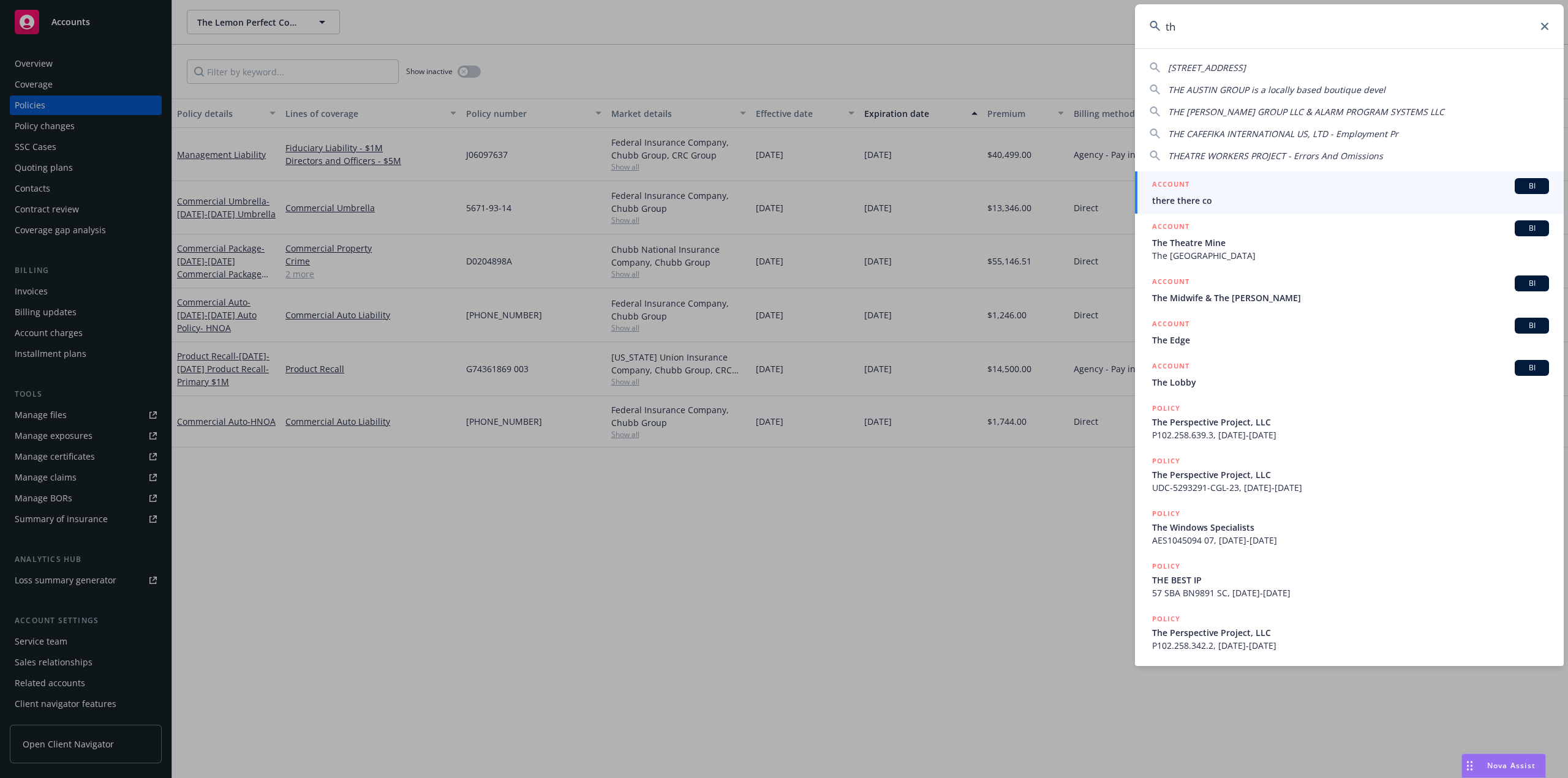
type input "t"
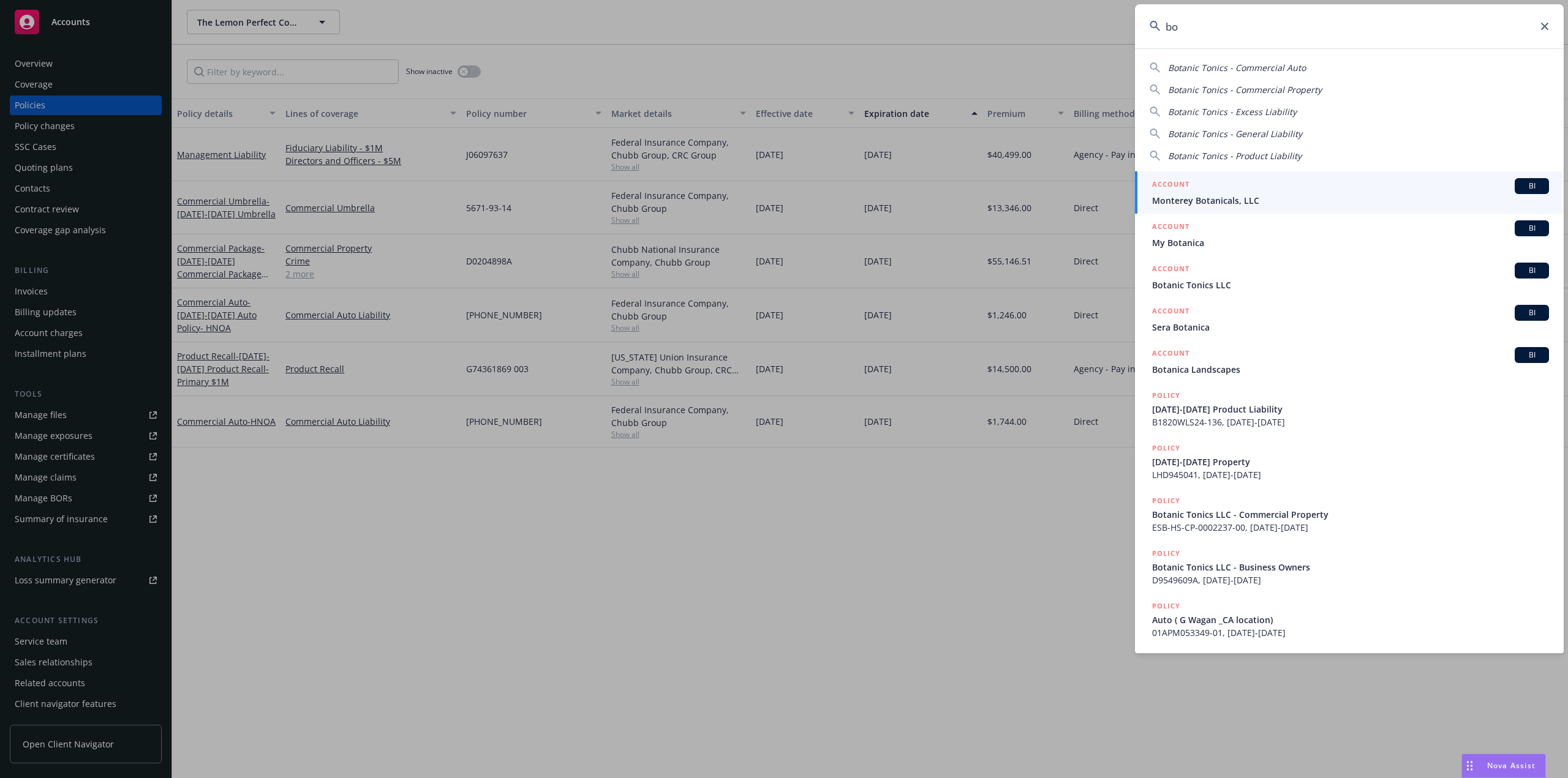
type input "b"
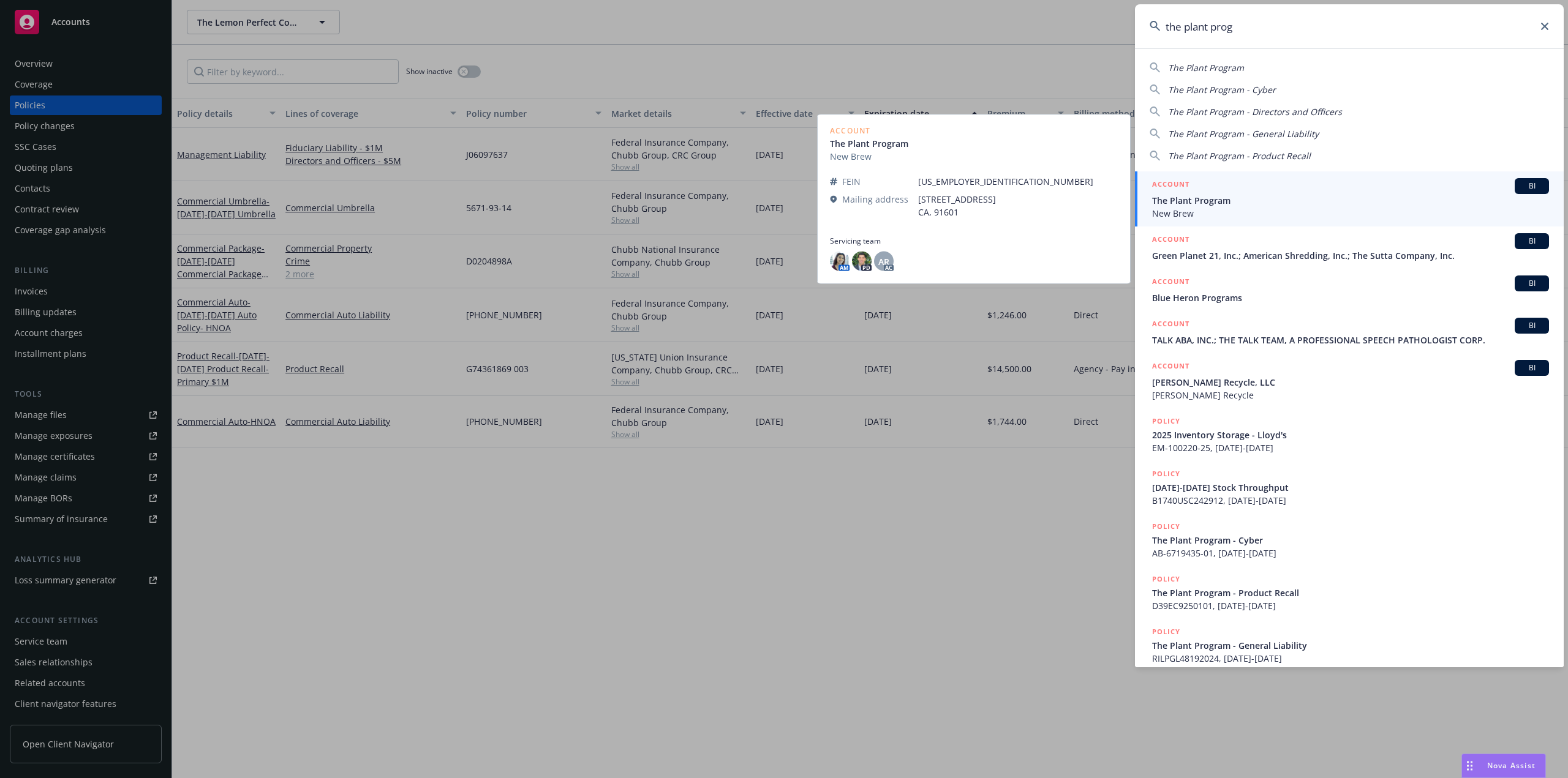
type input "the plant prog"
click at [1313, 210] on span "New Brew" at bounding box center [1350, 213] width 397 height 13
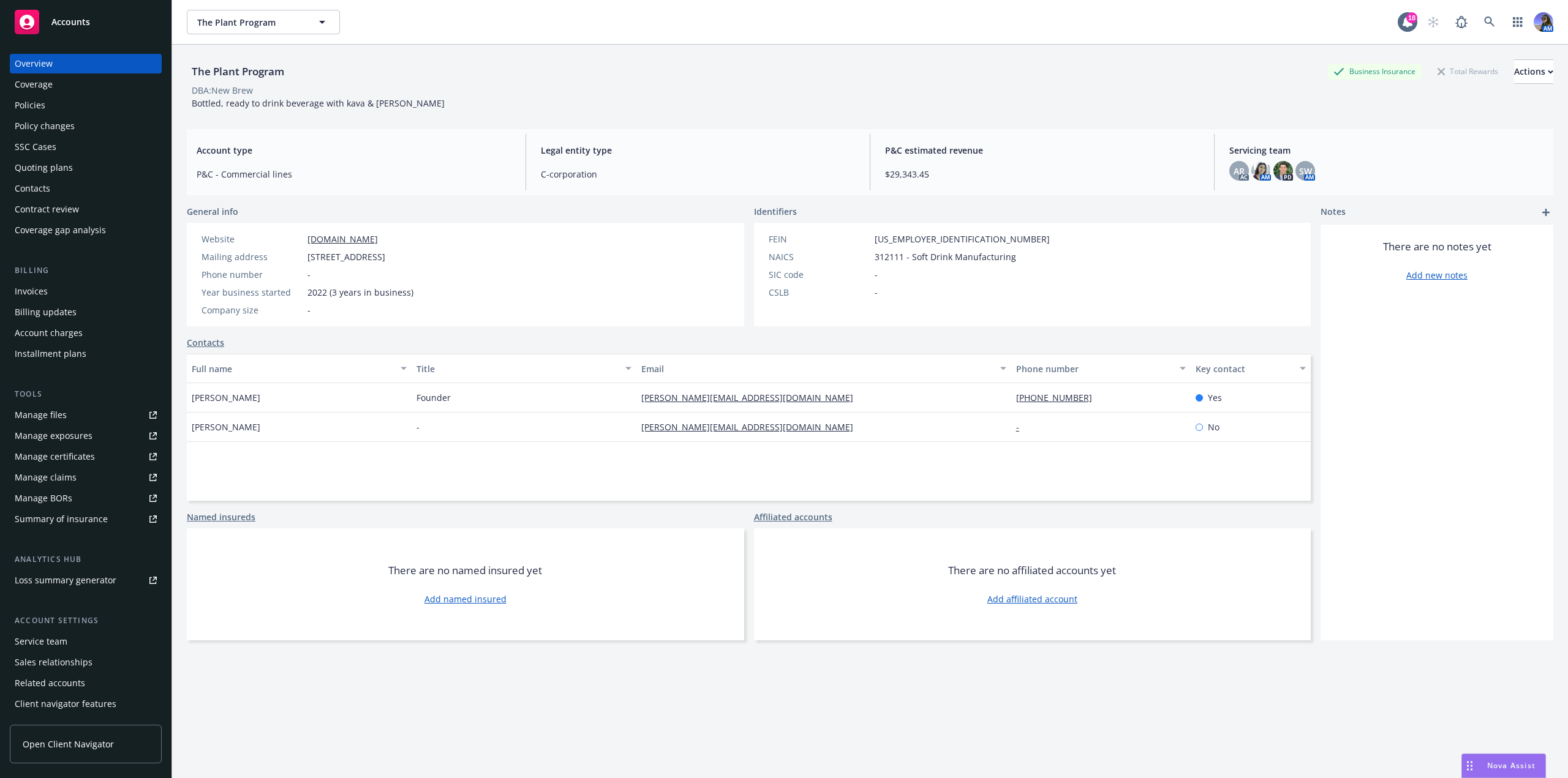
click at [40, 115] on div "Policies" at bounding box center [30, 105] width 31 height 20
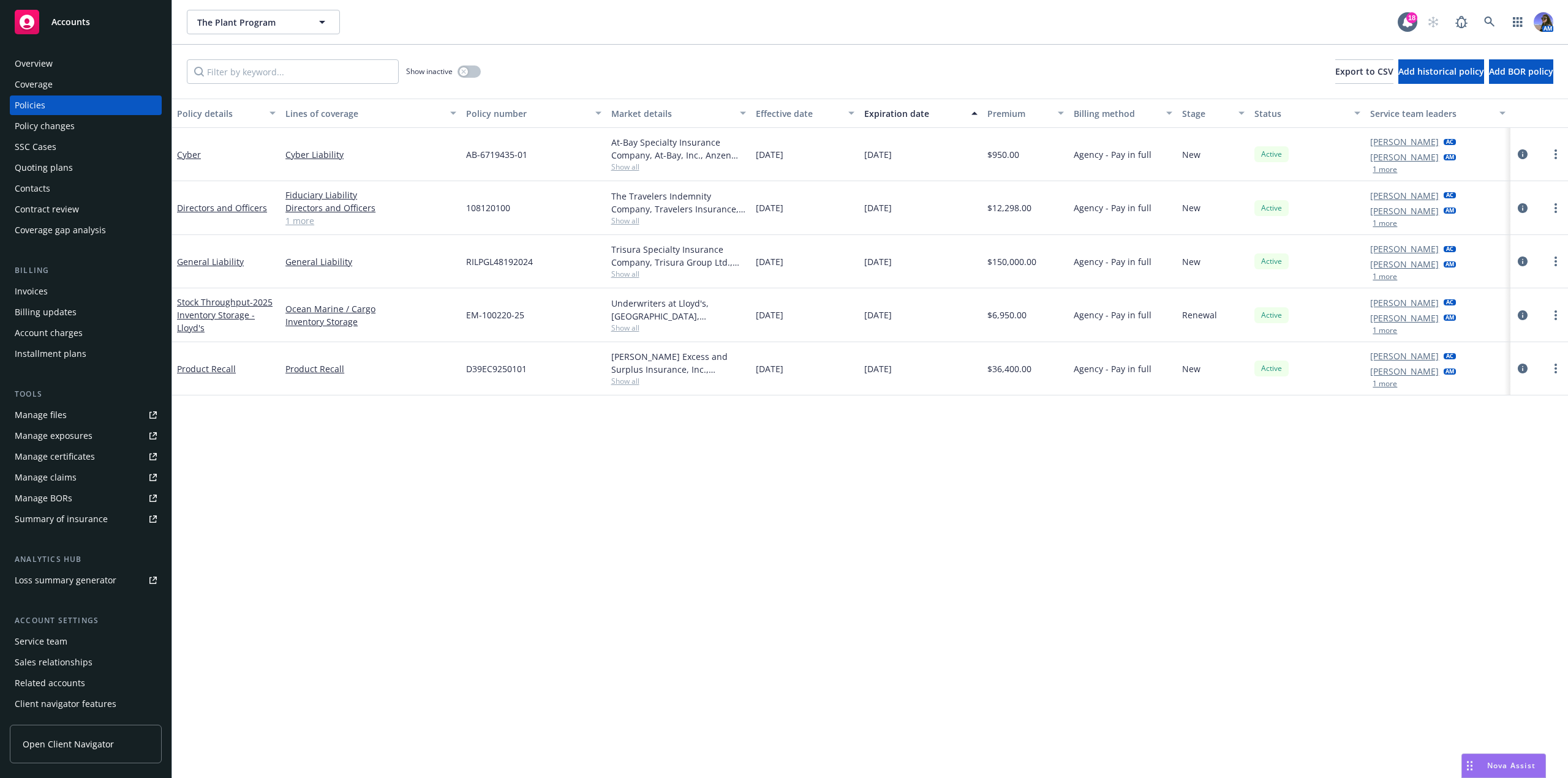
click at [627, 270] on span "Show all" at bounding box center [678, 274] width 135 height 10
click at [1491, 26] on icon at bounding box center [1489, 22] width 11 height 11
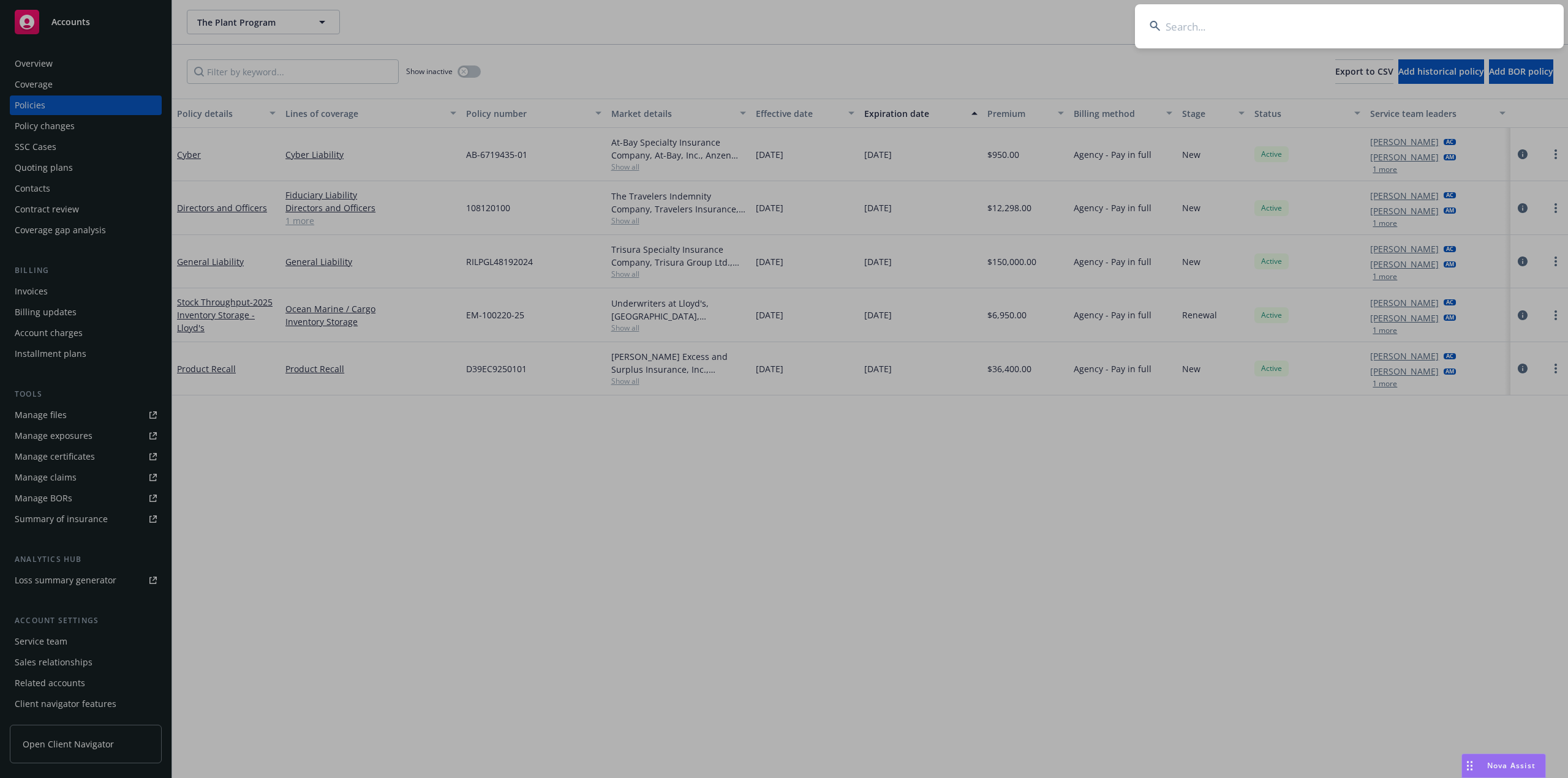
click at [1225, 25] on input at bounding box center [1349, 26] width 429 height 44
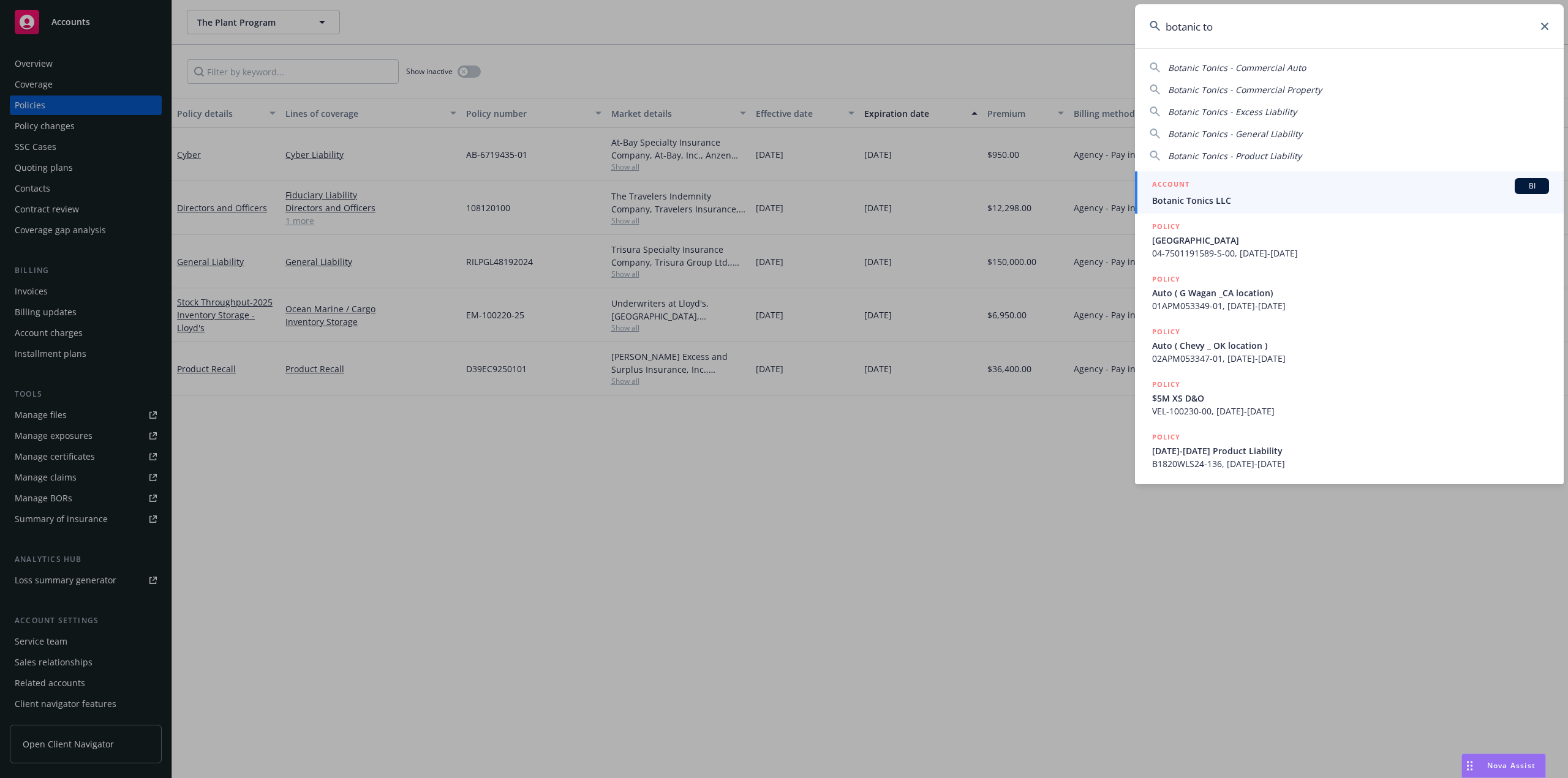
type input "botanic to"
click at [1177, 186] on h5 "ACCOUNT" at bounding box center [1170, 186] width 38 height 15
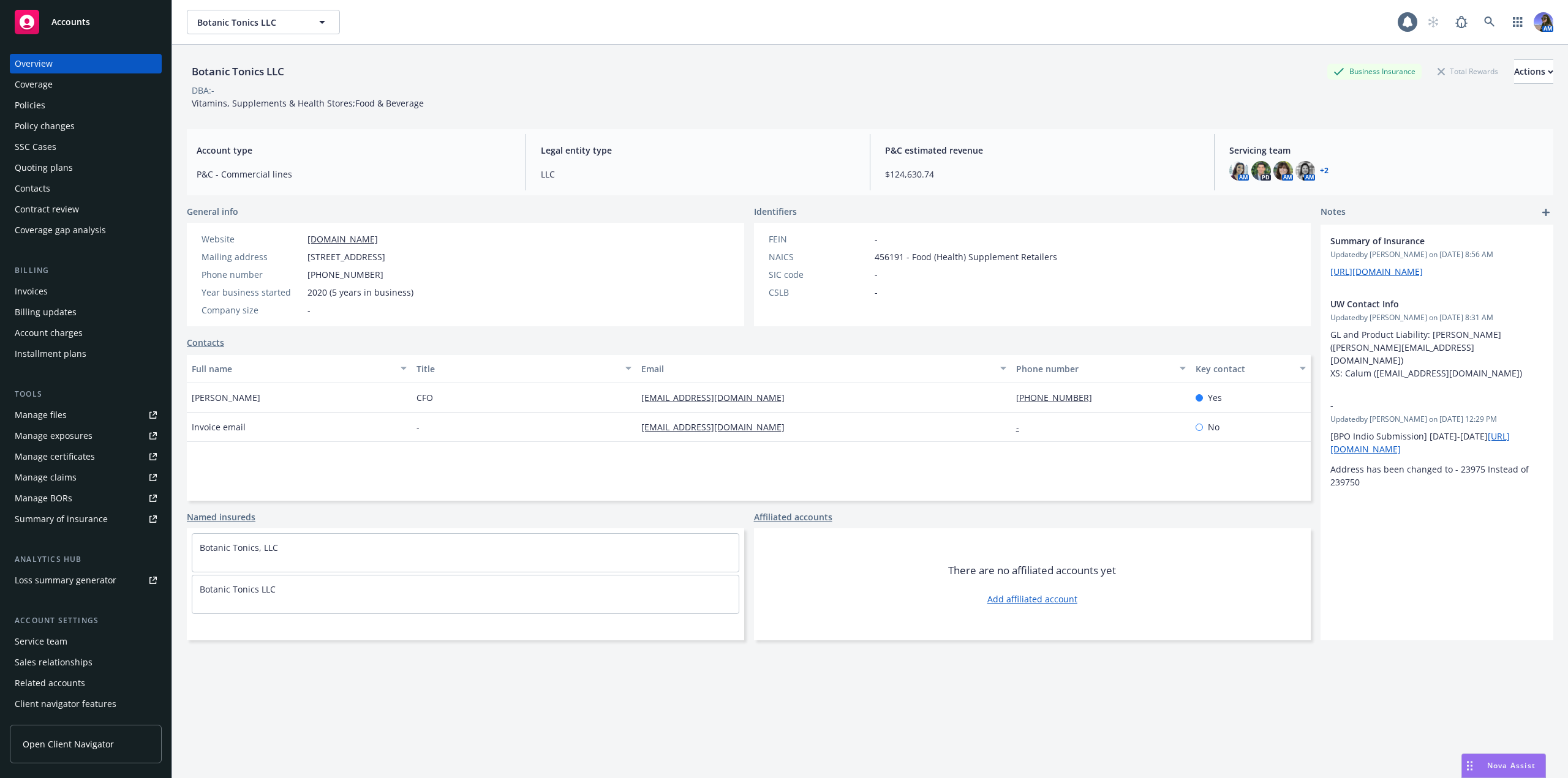
click at [62, 108] on div "Policies" at bounding box center [86, 105] width 142 height 20
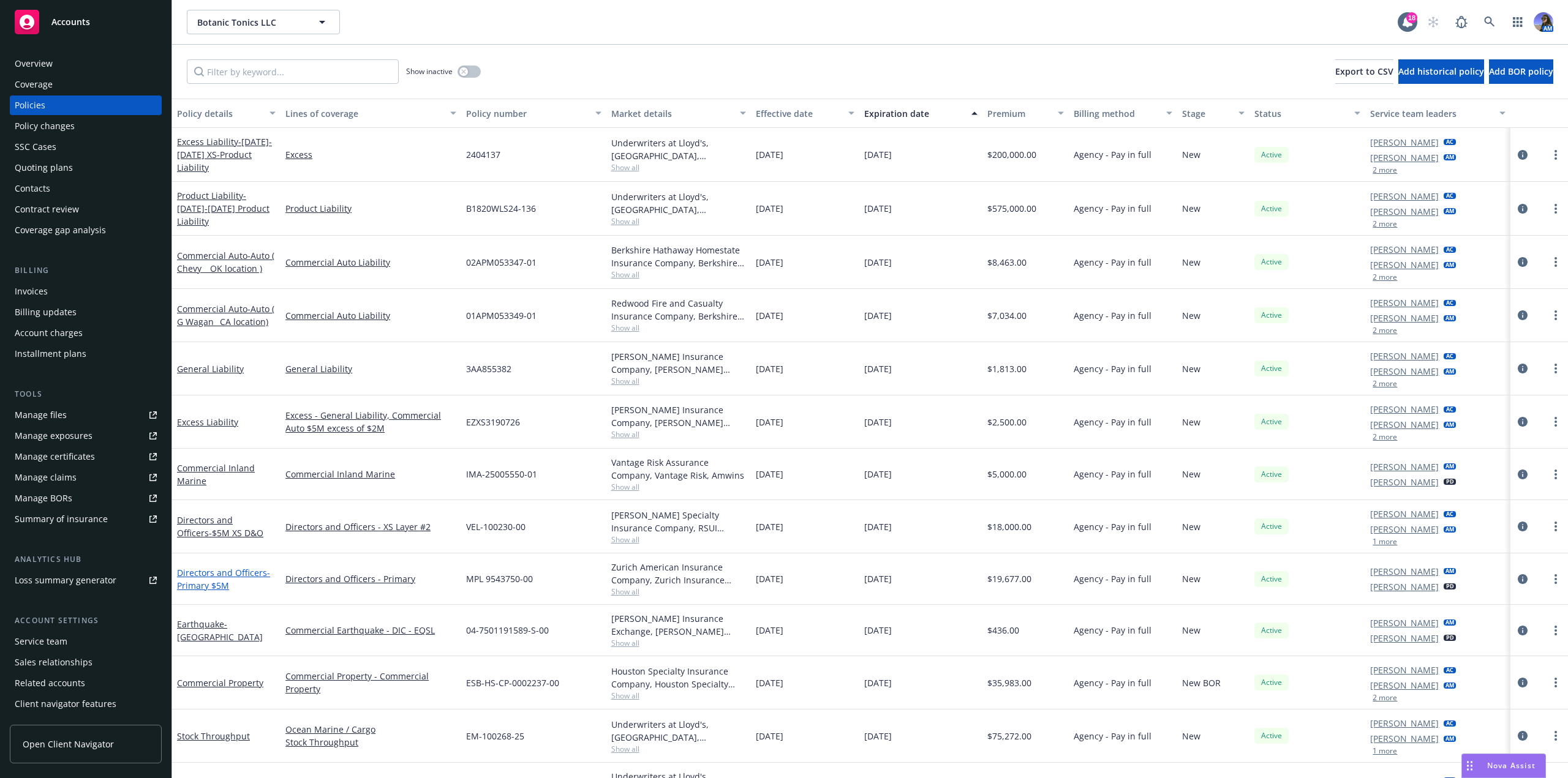
scroll to position [38, 0]
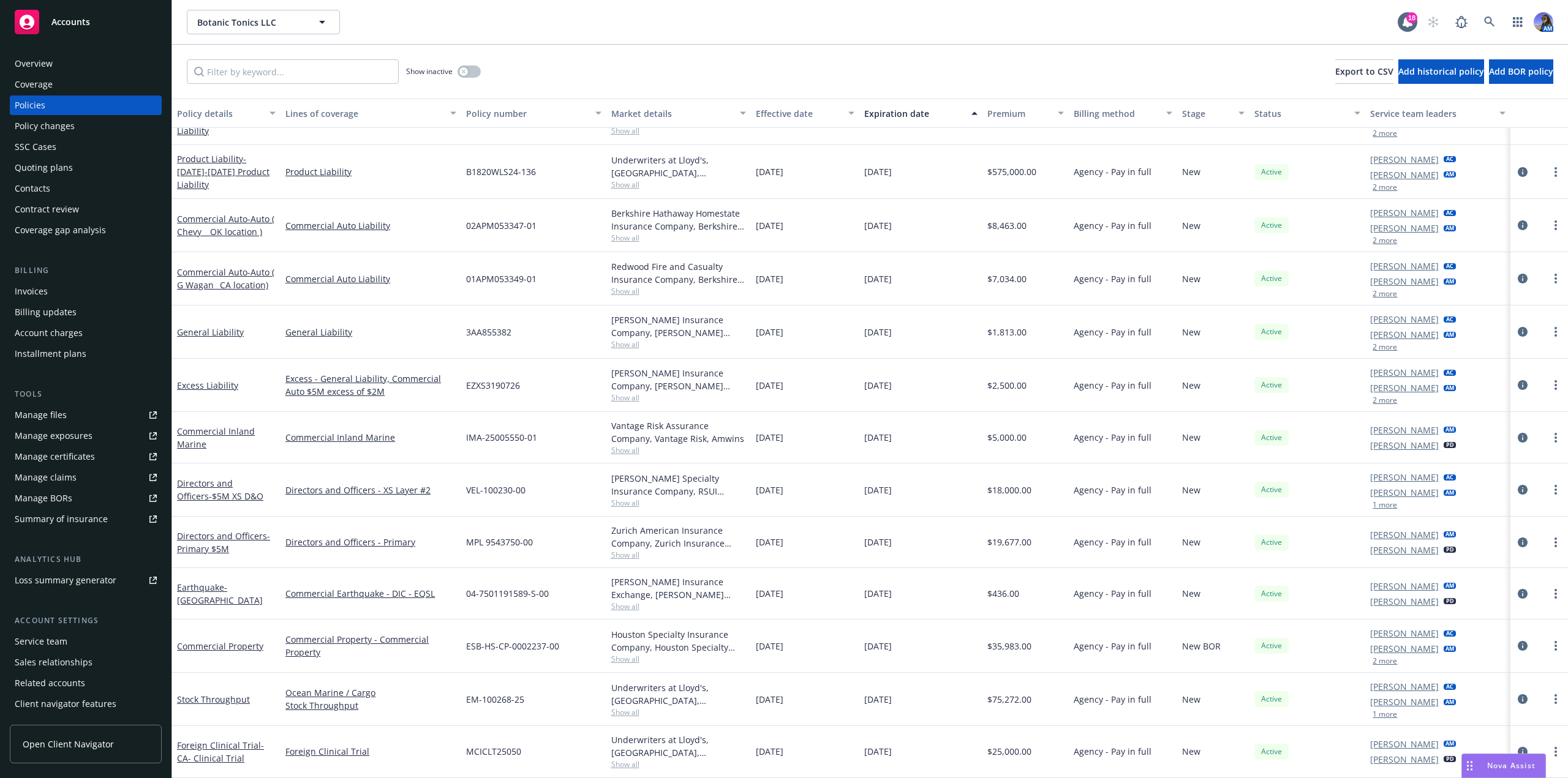
click at [626, 341] on span "Show all" at bounding box center [678, 344] width 135 height 10
click at [200, 334] on link "General Liability" at bounding box center [210, 332] width 67 height 12
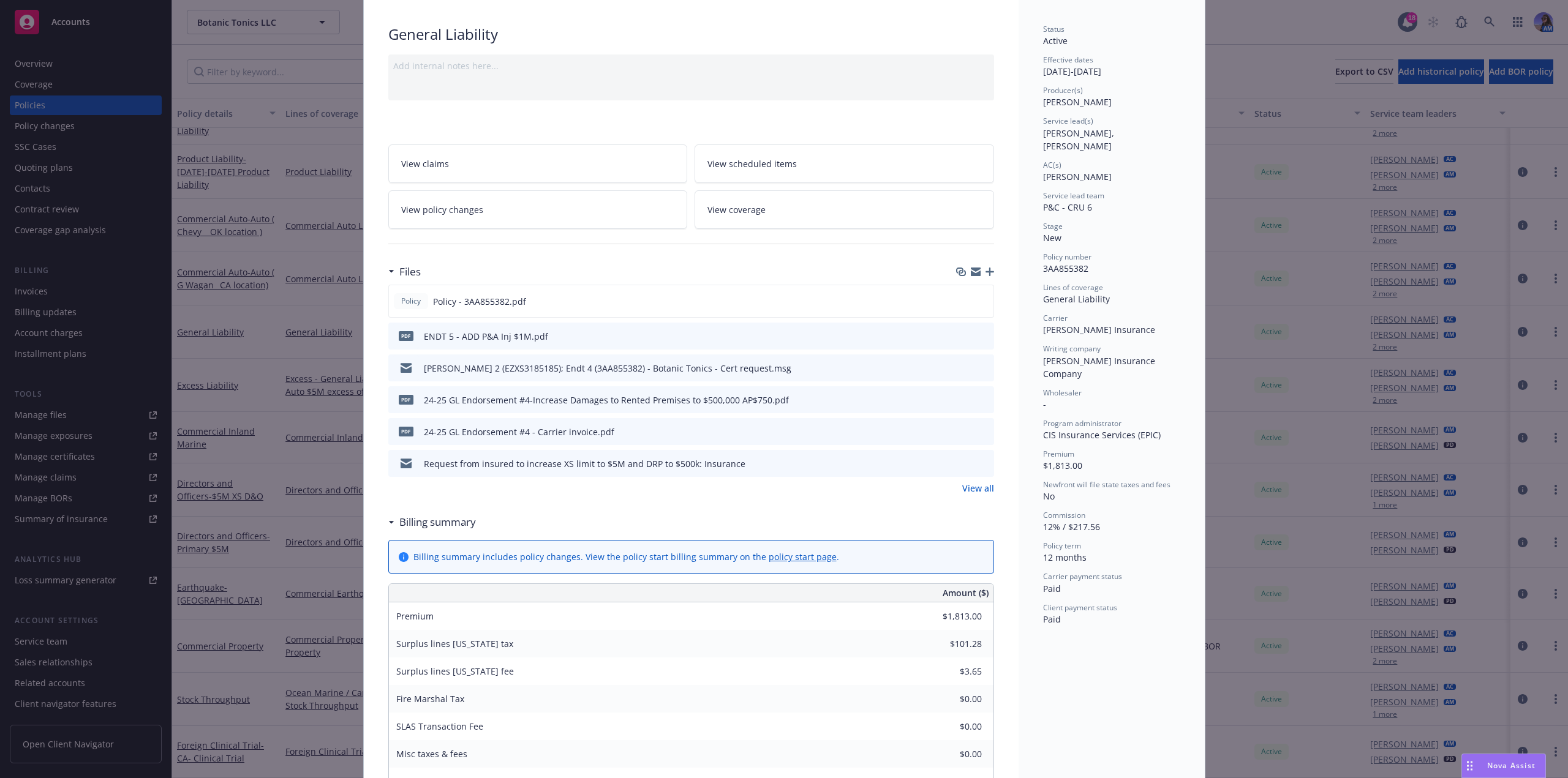
scroll to position [77, 0]
click at [979, 368] on icon "preview file" at bounding box center [982, 367] width 11 height 9
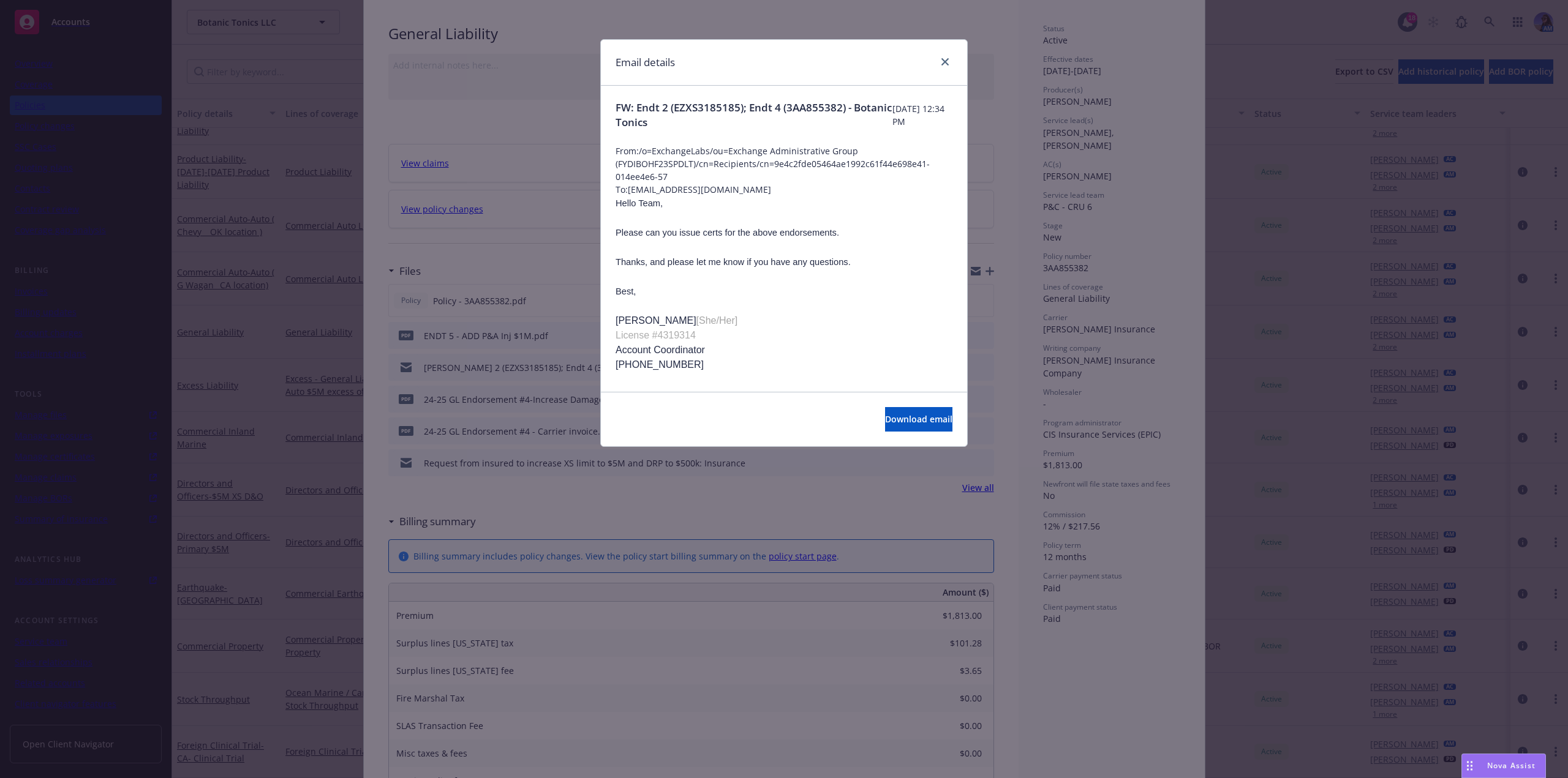
click at [979, 368] on div "Email details FW: Endt 2 (EZXS3185185); Endt 4 (3AA855382) - Botanic Tonics Fri…" at bounding box center [784, 389] width 1568 height 778
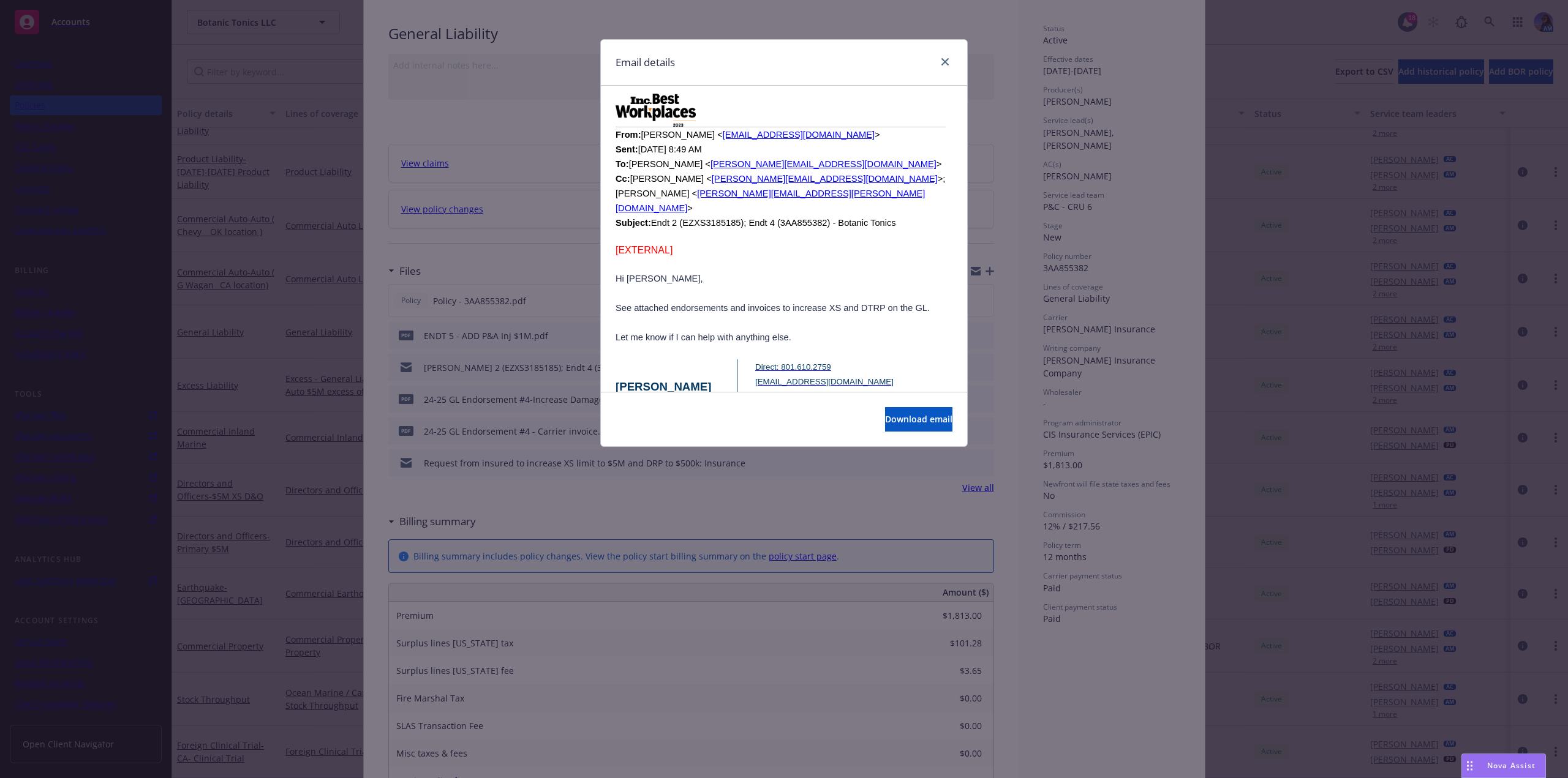
scroll to position [998, 0]
click at [947, 64] on icon "close" at bounding box center [945, 61] width 8 height 8
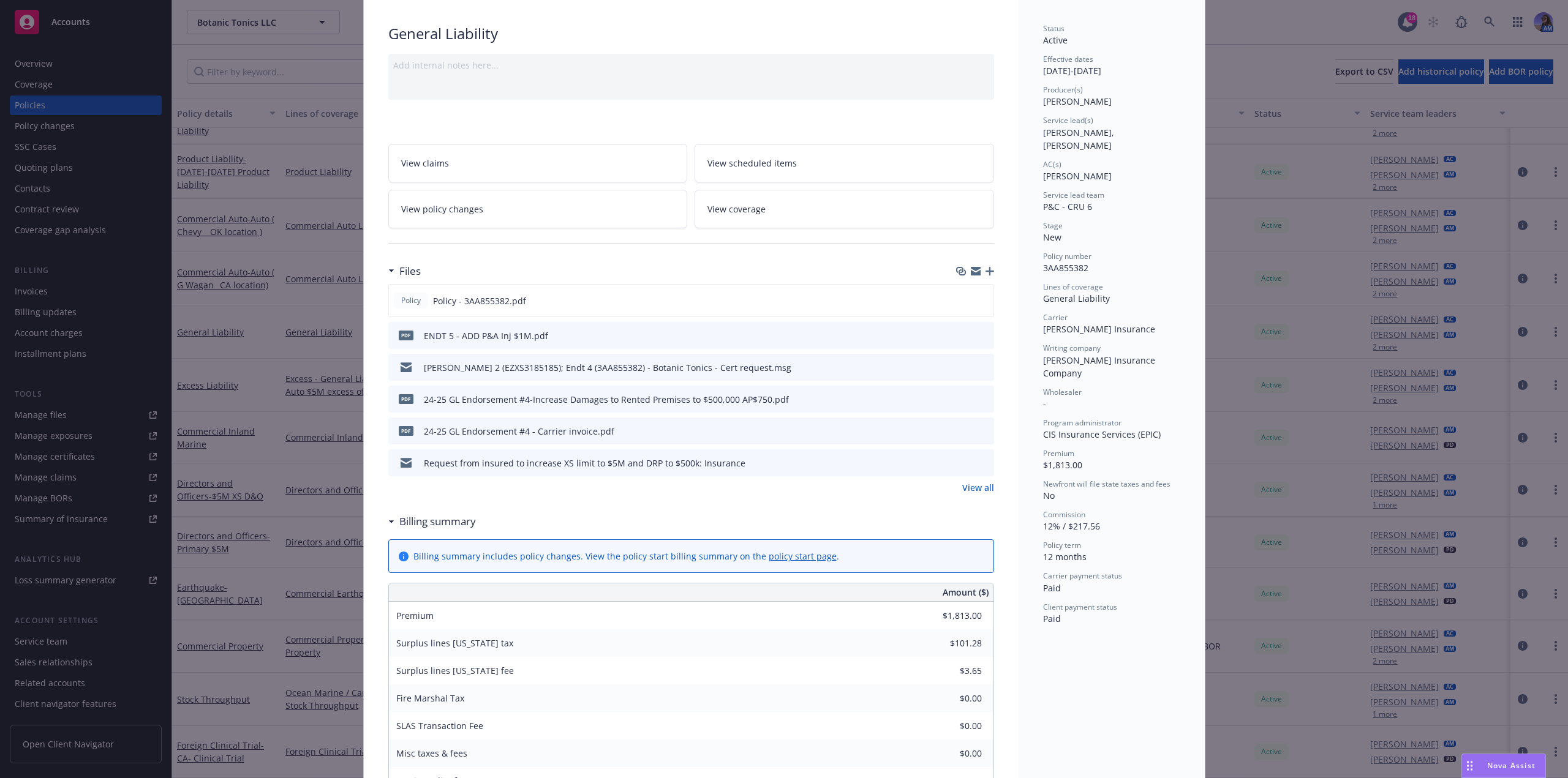
scroll to position [0, 0]
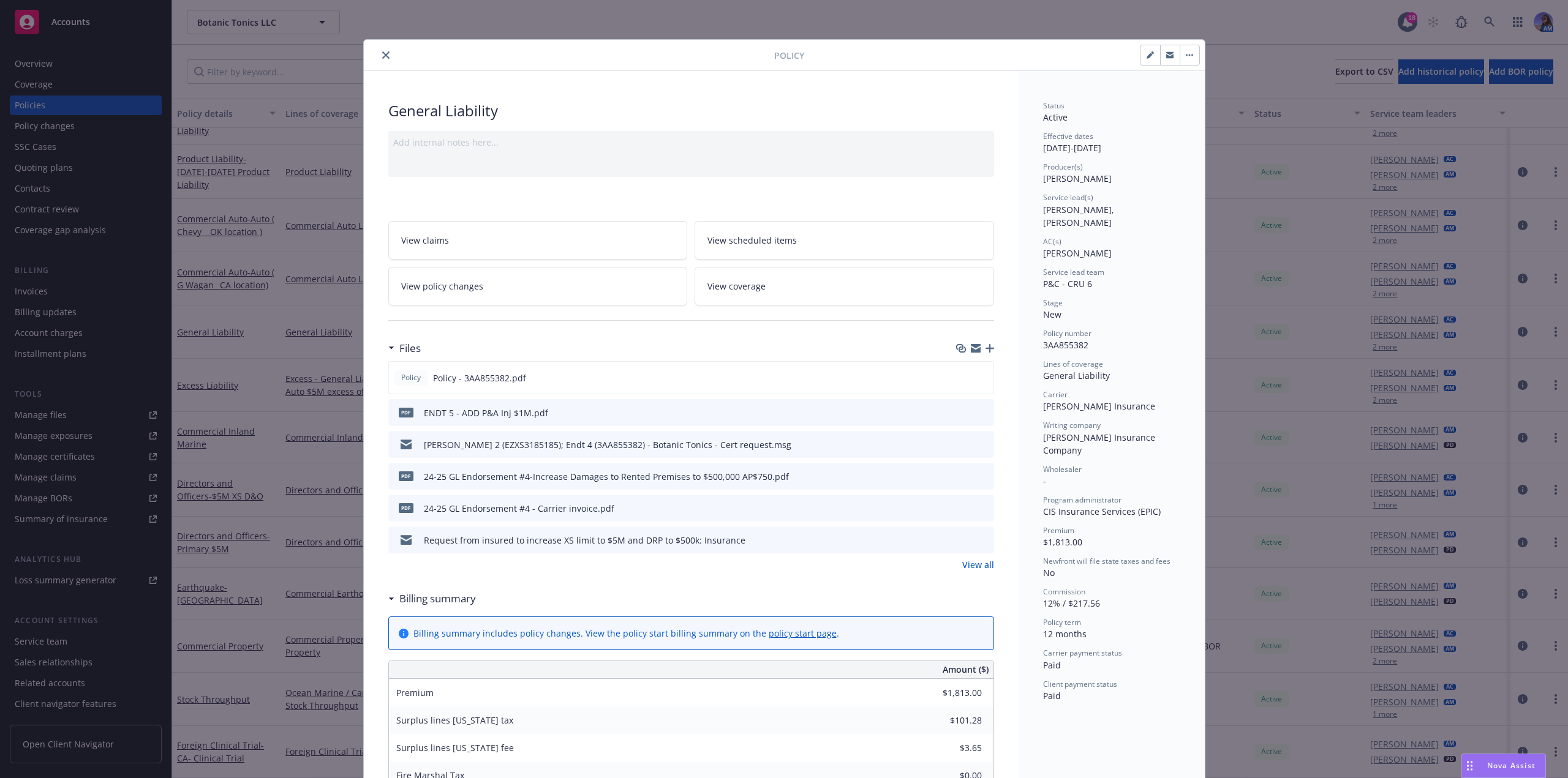
click at [380, 43] on div "Policy" at bounding box center [784, 55] width 841 height 31
click at [382, 51] on icon "close" at bounding box center [385, 55] width 8 height 8
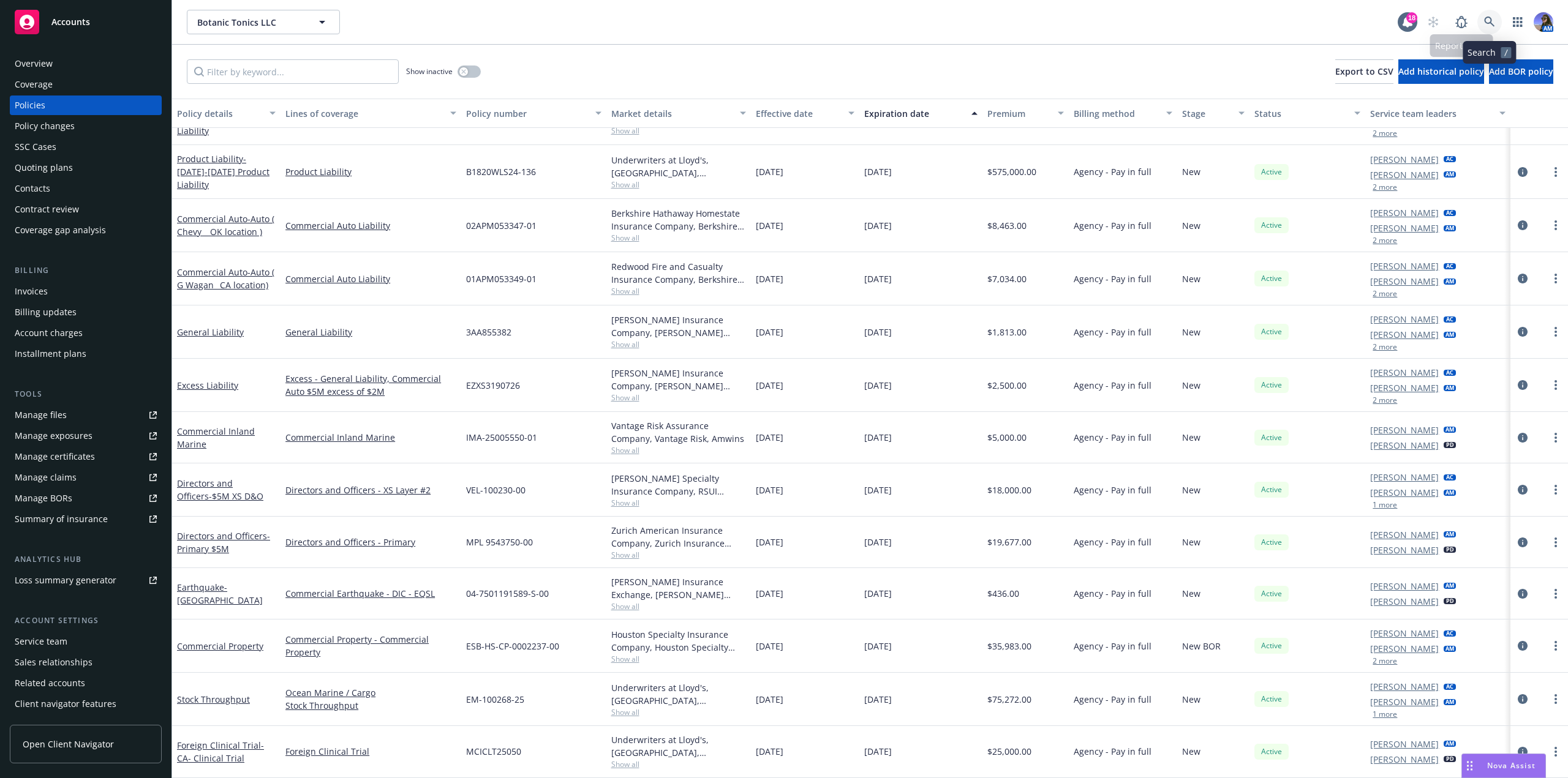
click at [1480, 15] on link at bounding box center [1489, 22] width 25 height 25
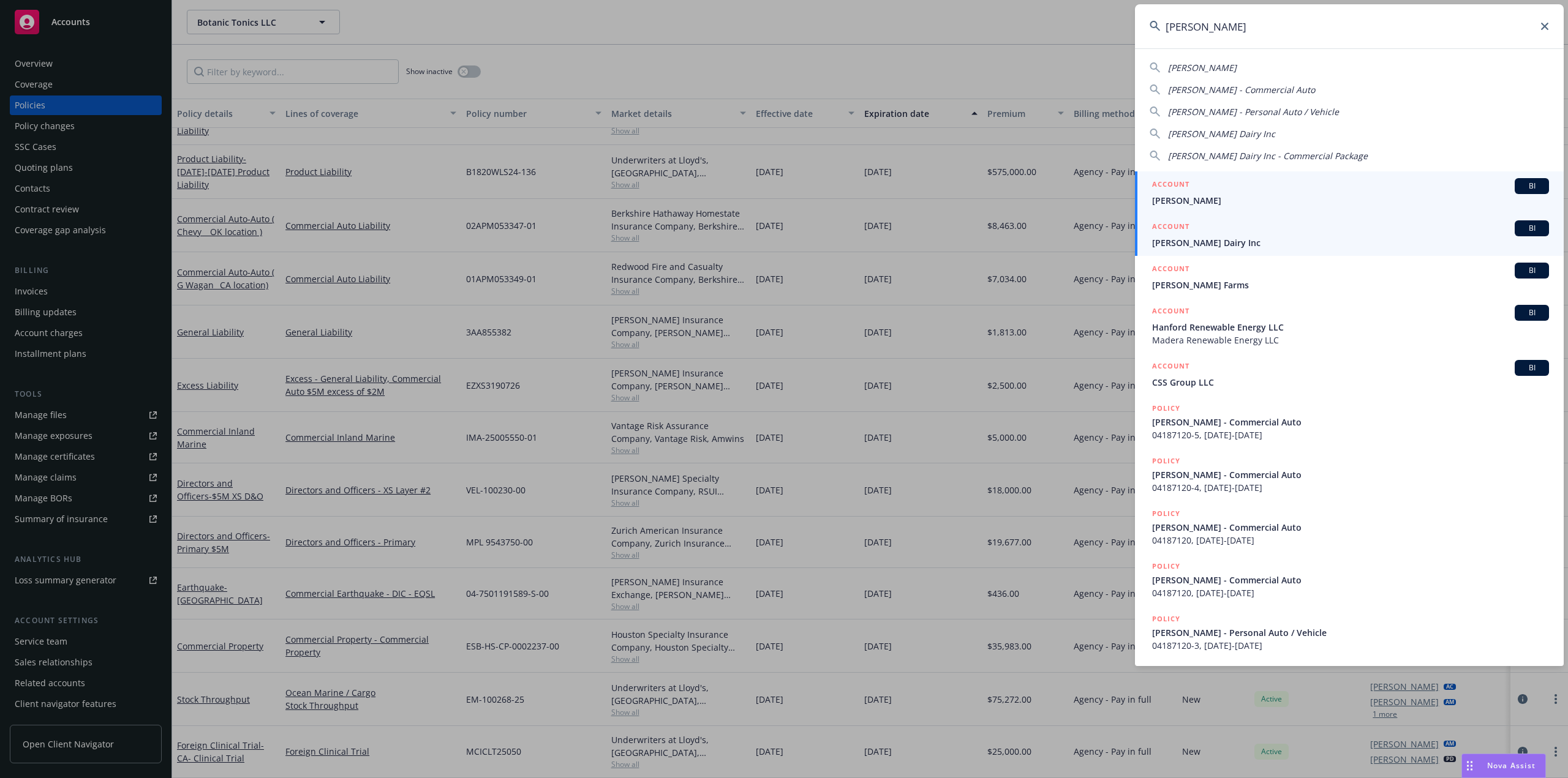
type input "[PERSON_NAME]"
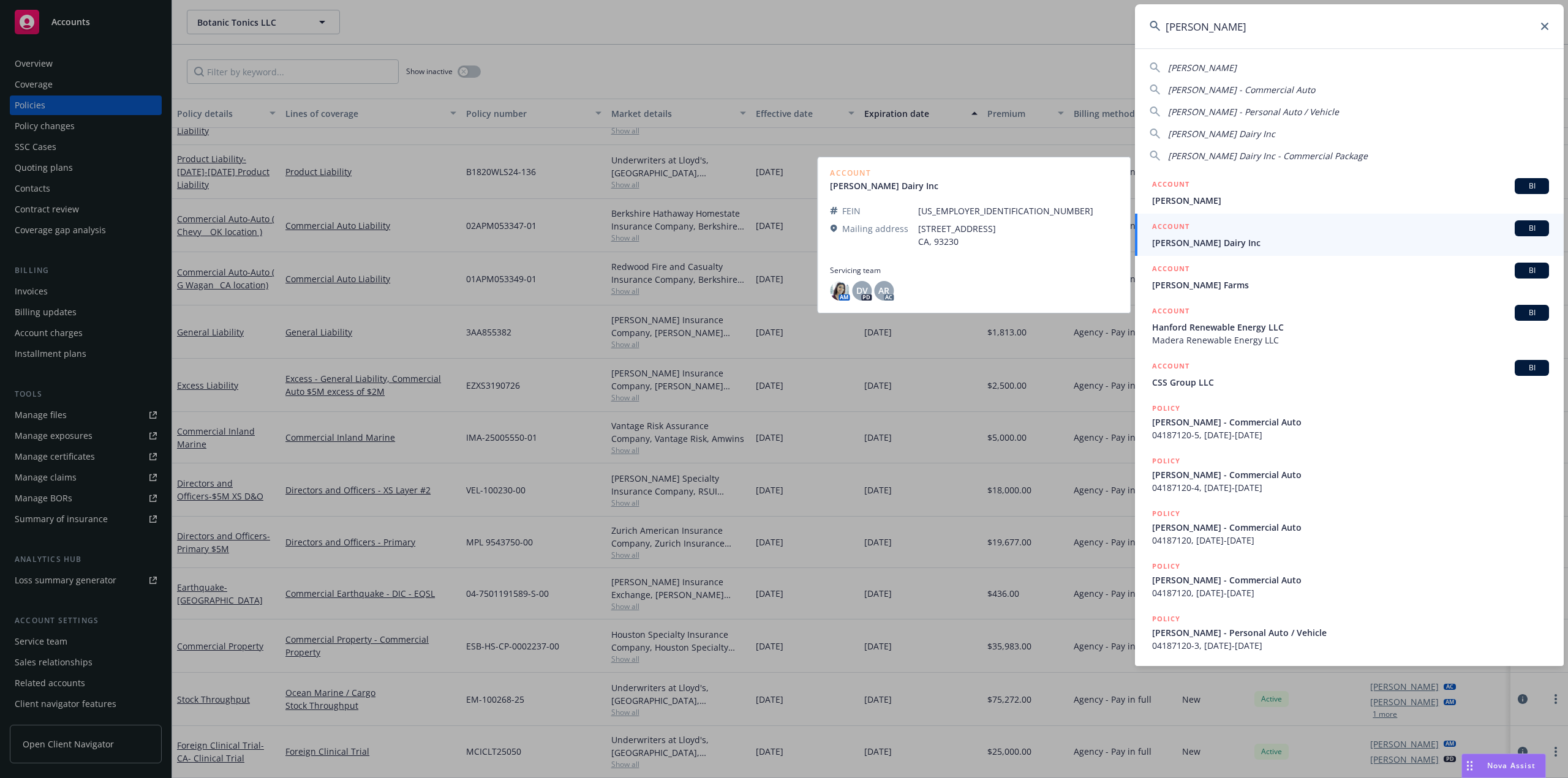
click at [1231, 251] on link "ACCOUNT BI [PERSON_NAME] Dairy Inc" at bounding box center [1349, 235] width 429 height 42
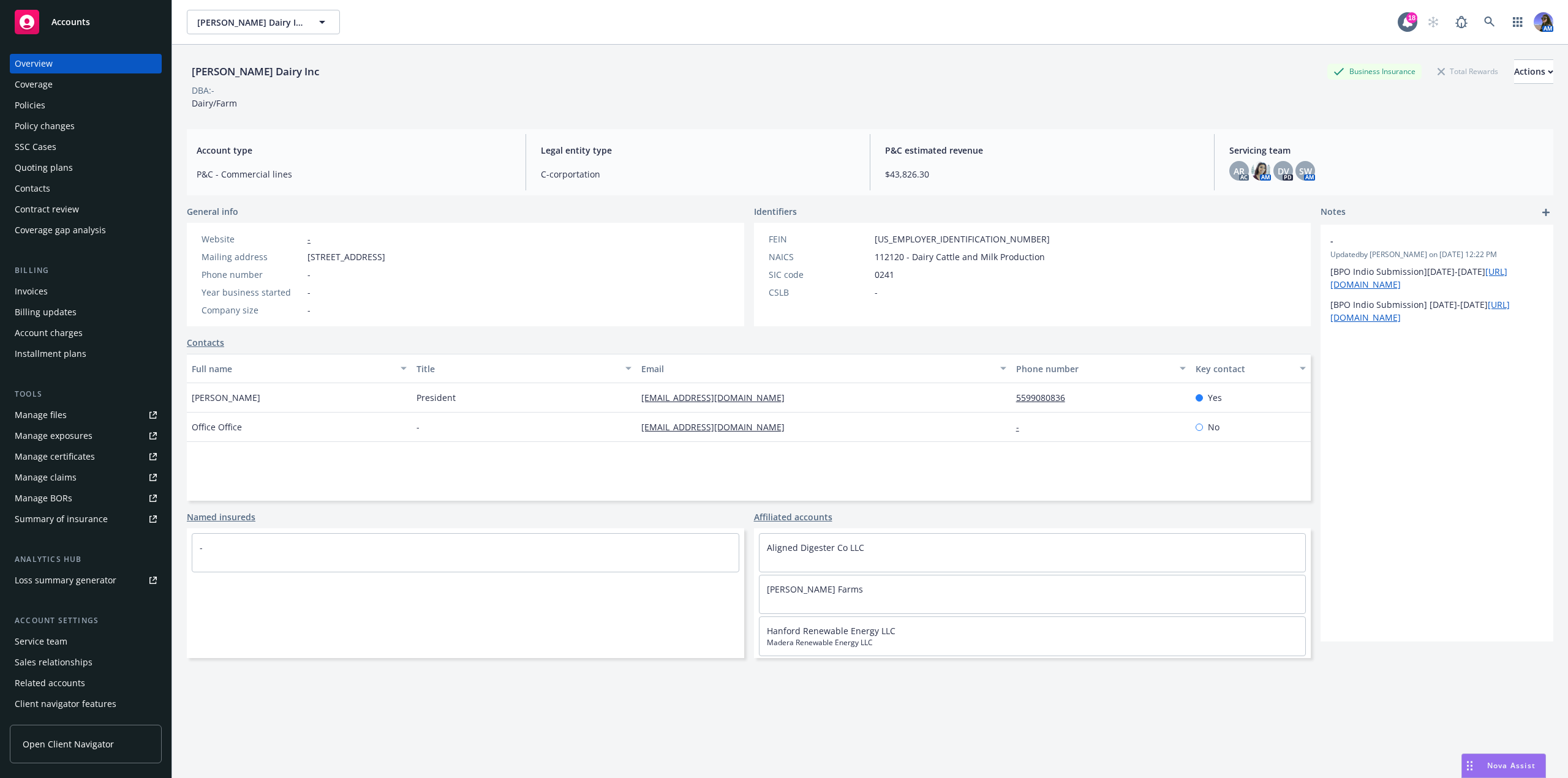
click at [41, 168] on div "Quoting plans" at bounding box center [44, 167] width 58 height 20
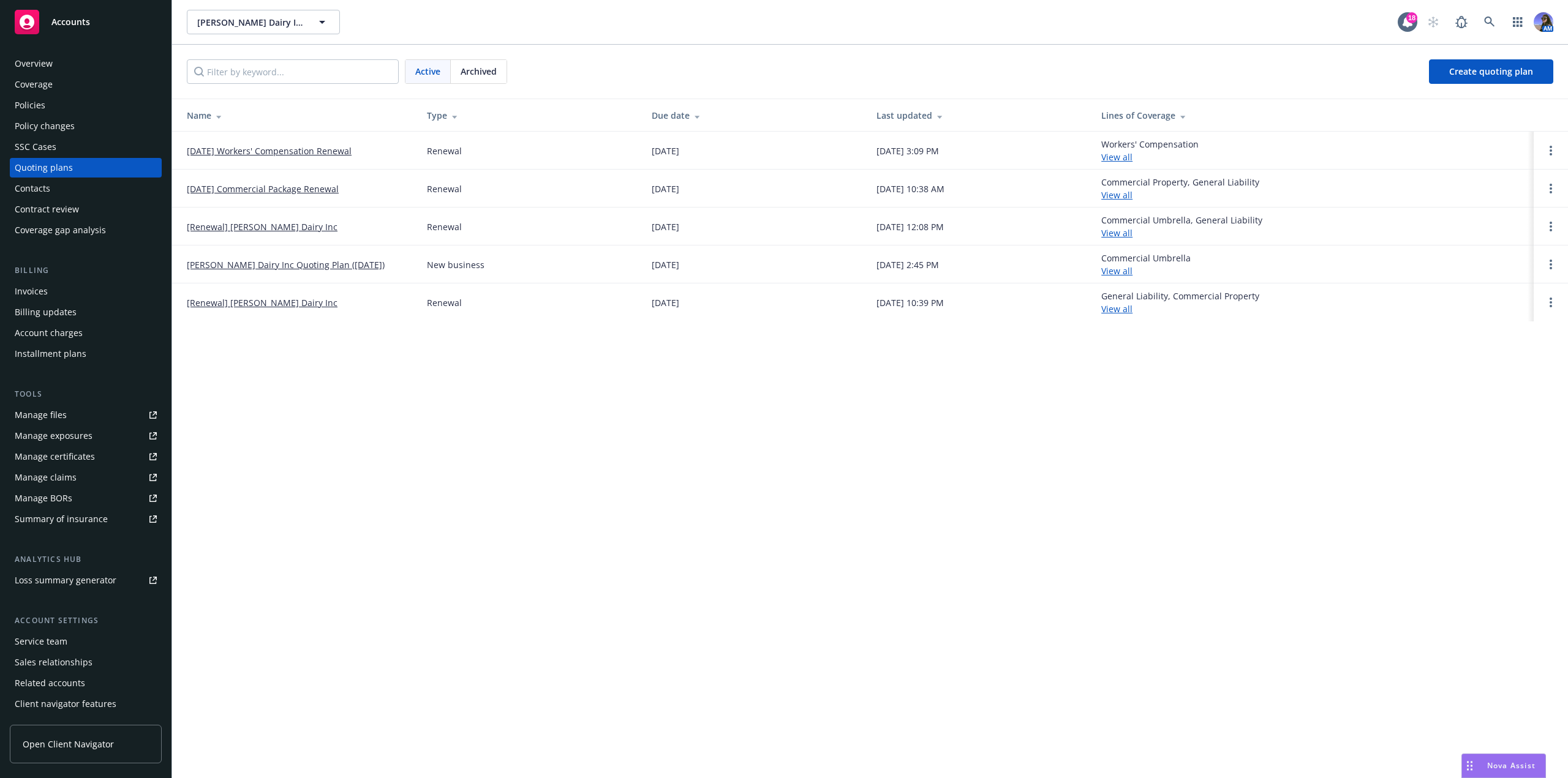
click at [348, 156] on link "01/01/26 Workers' Compensation Renewal" at bounding box center [269, 151] width 165 height 13
